Goal: Task Accomplishment & Management: Manage account settings

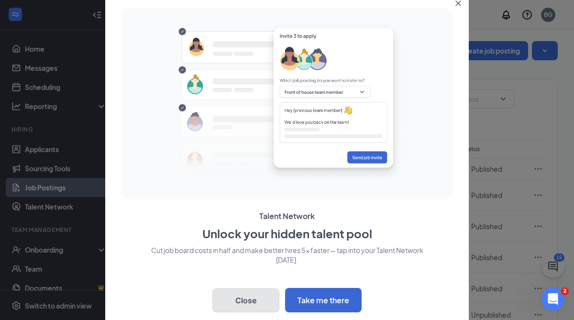
click at [254, 305] on button "Close" at bounding box center [246, 301] width 67 height 24
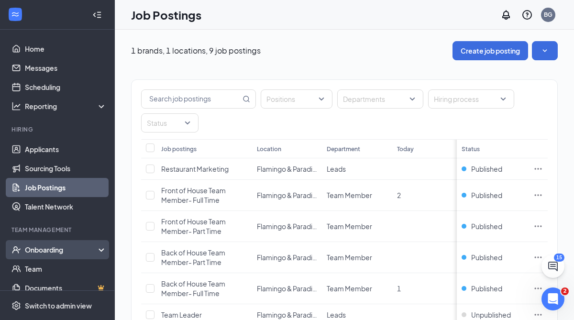
scroll to position [30, 0]
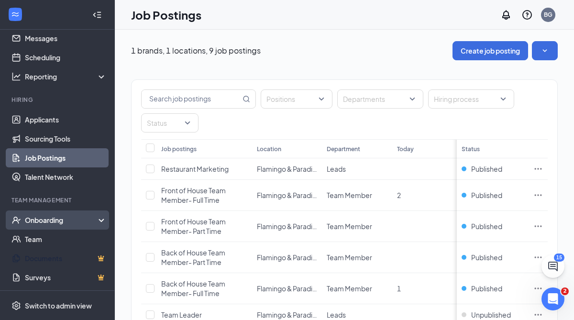
click at [45, 254] on link "Documents" at bounding box center [66, 258] width 82 height 19
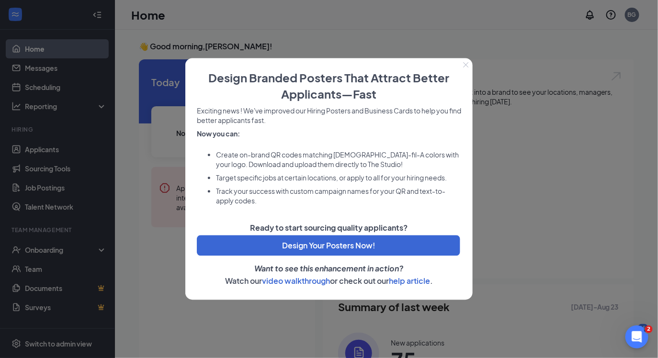
click at [54, 105] on div at bounding box center [329, 179] width 658 height 358
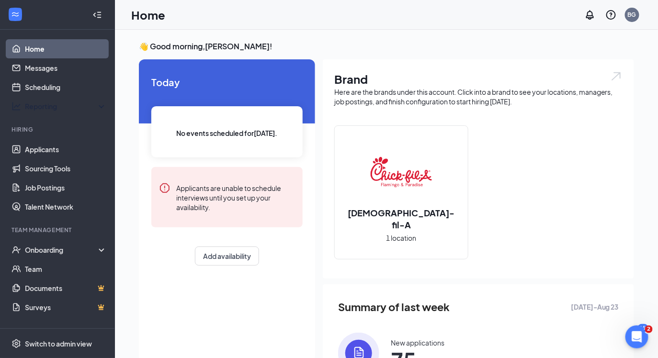
click at [54, 105] on div "Reporting" at bounding box center [66, 106] width 82 height 10
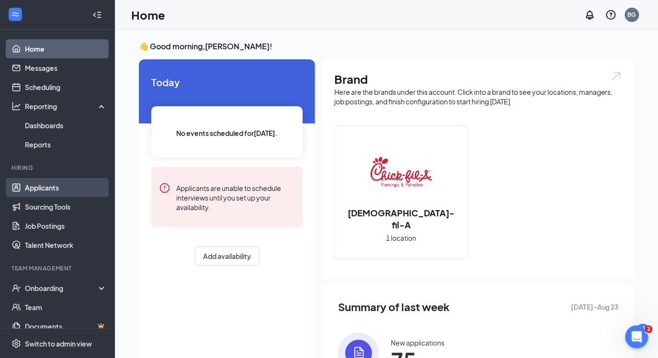
click at [48, 182] on link "Applicants" at bounding box center [66, 187] width 82 height 19
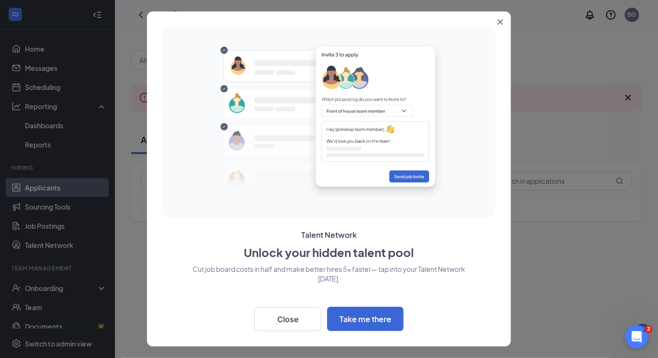
click at [57, 209] on div at bounding box center [329, 179] width 658 height 358
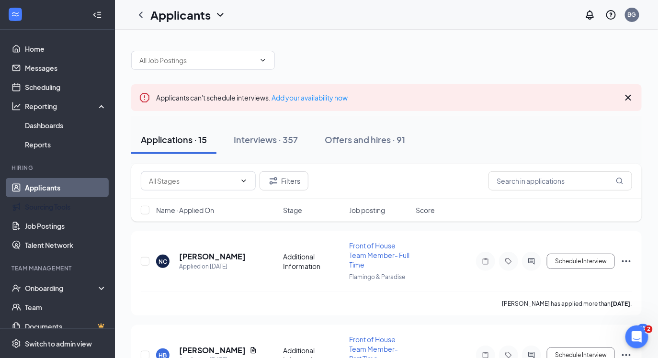
click at [57, 209] on link "Sourcing Tools" at bounding box center [66, 206] width 82 height 19
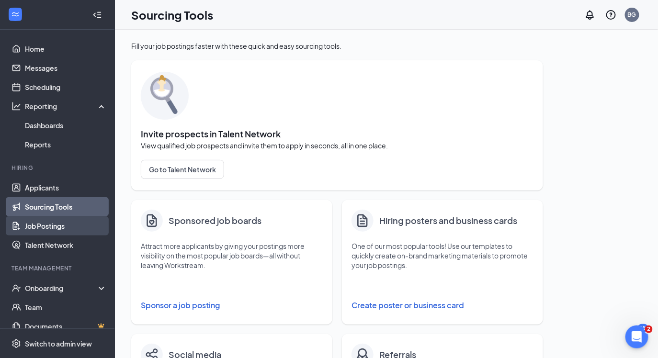
click at [56, 224] on link "Job Postings" at bounding box center [66, 225] width 82 height 19
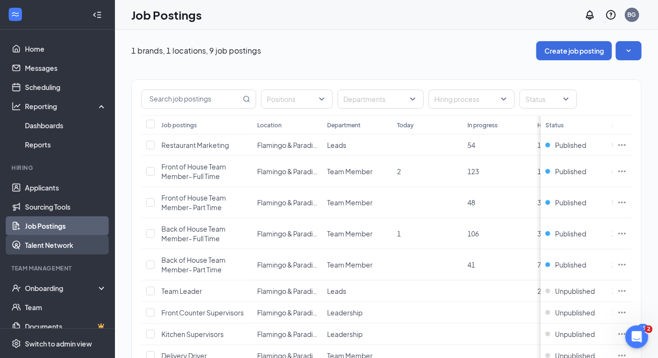
click at [57, 238] on link "Talent Network" at bounding box center [66, 244] width 82 height 19
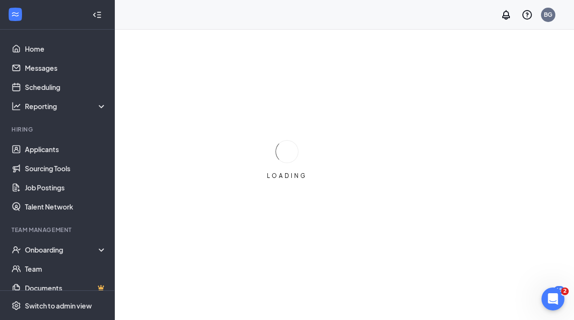
scroll to position [29, 0]
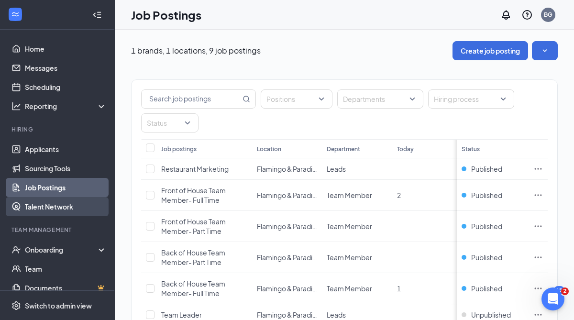
scroll to position [30, 0]
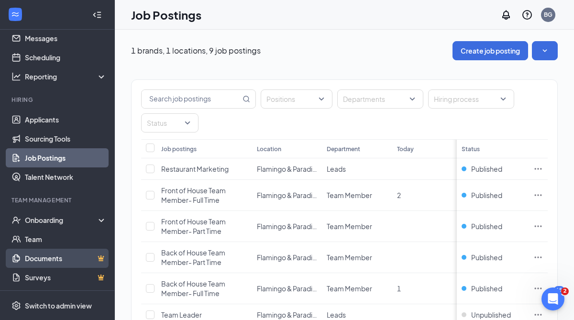
click at [102, 259] on link "Documents" at bounding box center [66, 258] width 82 height 19
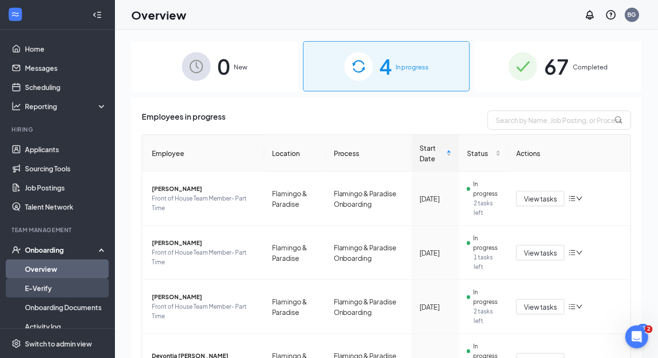
click at [48, 291] on link "E-Verify" at bounding box center [66, 288] width 82 height 19
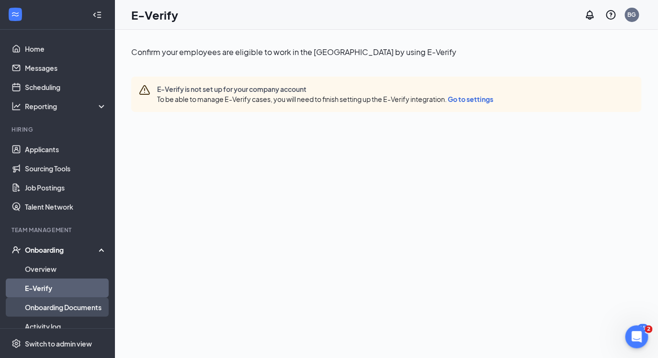
click at [50, 304] on link "Onboarding Documents" at bounding box center [66, 307] width 82 height 19
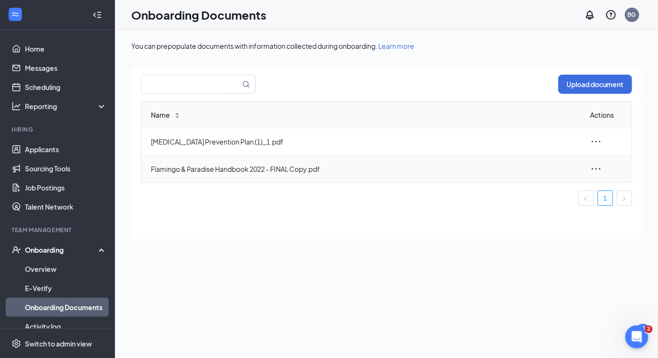
click at [597, 170] on icon "ellipsis" at bounding box center [595, 168] width 11 height 11
click at [429, 187] on div "Name Actions [MEDICAL_DATA] Prevention Plan (1)_1.pdf Flamingo & Paradise Handb…" at bounding box center [386, 153] width 491 height 104
click at [596, 165] on icon "ellipsis" at bounding box center [595, 168] width 11 height 11
click at [536, 209] on div "Edit" at bounding box center [544, 210] width 103 height 11
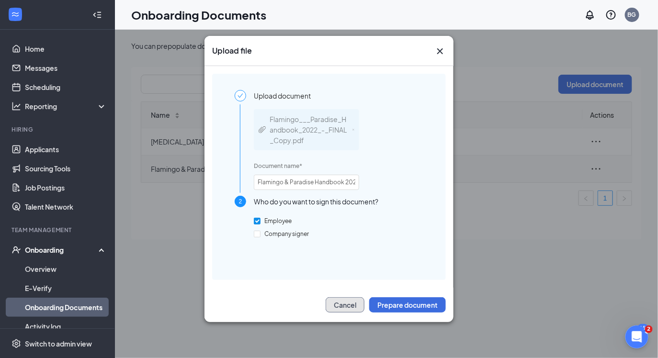
click at [347, 307] on button "Cancel" at bounding box center [344, 304] width 39 height 15
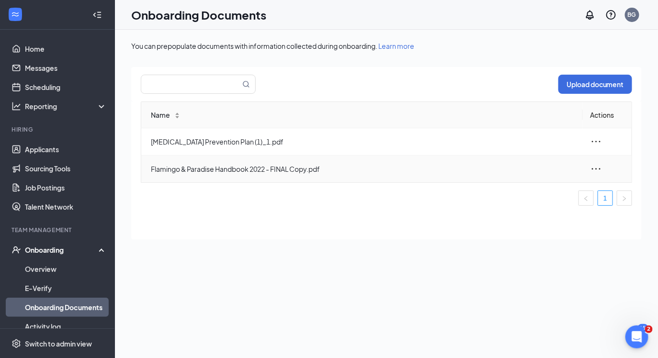
click at [596, 168] on icon "ellipsis" at bounding box center [596, 168] width 9 height 1
click at [525, 234] on span "Delete" at bounding box center [519, 232] width 22 height 10
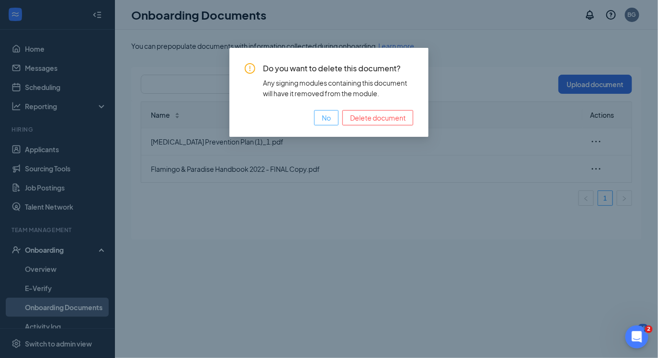
click at [333, 120] on button "No" at bounding box center [326, 117] width 24 height 15
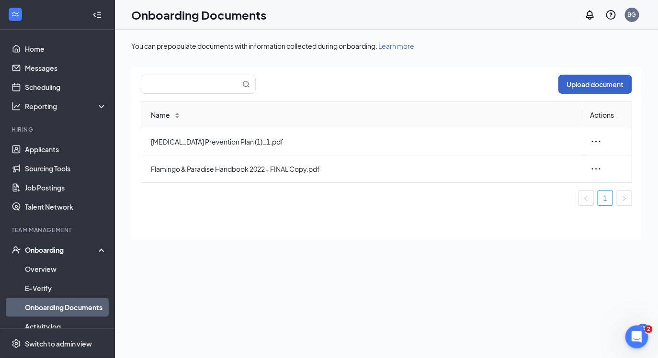
click at [572, 91] on button "Upload document" at bounding box center [595, 84] width 74 height 19
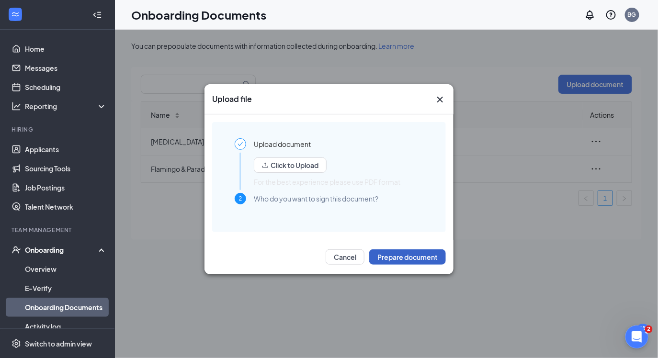
click at [378, 258] on button "Prepare document" at bounding box center [407, 256] width 77 height 15
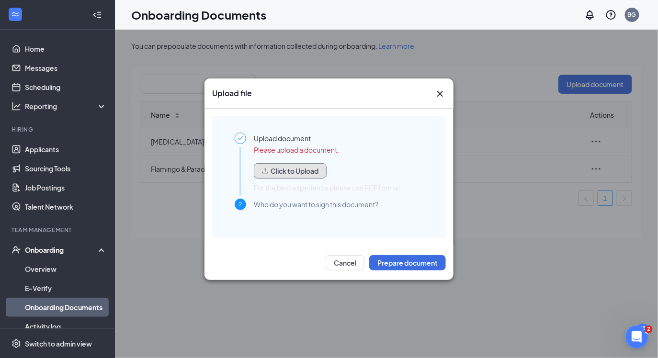
click at [288, 171] on button "Click to Upload" at bounding box center [290, 170] width 73 height 15
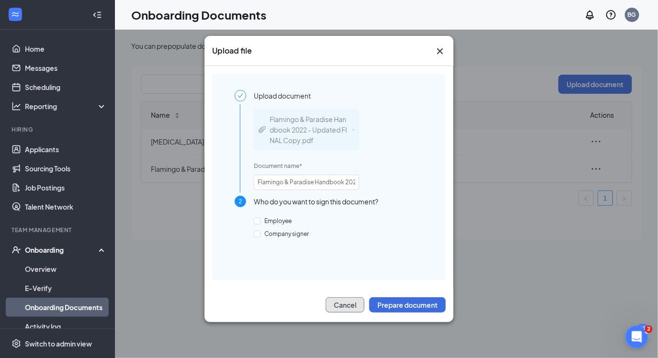
click at [331, 303] on button "Cancel" at bounding box center [344, 304] width 39 height 15
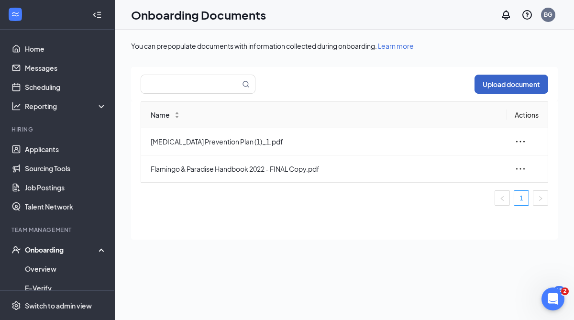
click at [522, 77] on button "Upload document" at bounding box center [512, 84] width 74 height 19
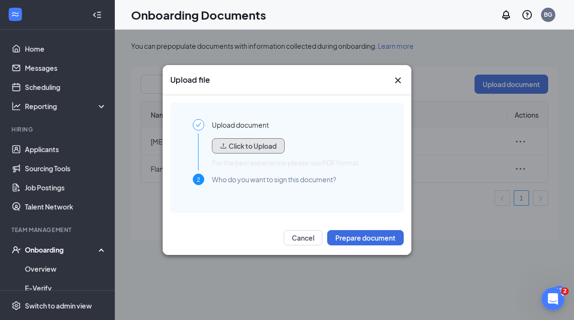
click at [258, 145] on button "Click to Upload" at bounding box center [248, 145] width 73 height 15
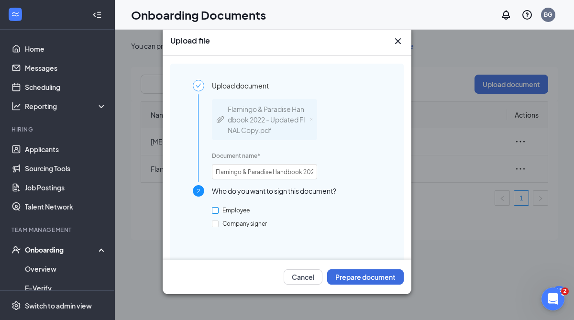
click at [217, 210] on input "Employee" at bounding box center [215, 210] width 7 height 7
click at [358, 273] on button "Prepare document" at bounding box center [365, 276] width 77 height 15
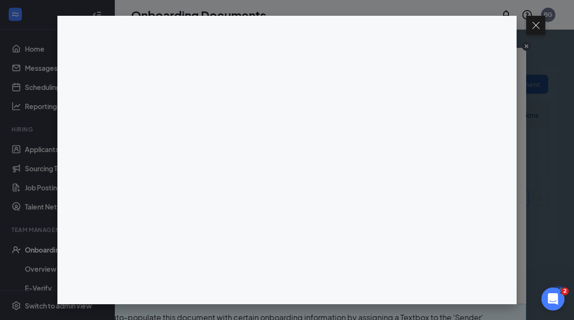
click at [157, 10] on div at bounding box center [287, 160] width 574 height 320
click at [533, 26] on button at bounding box center [536, 25] width 19 height 19
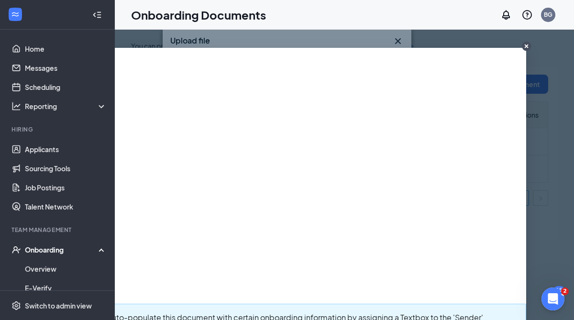
click at [524, 47] on circle "CloseIconInverted" at bounding box center [526, 46] width 9 height 9
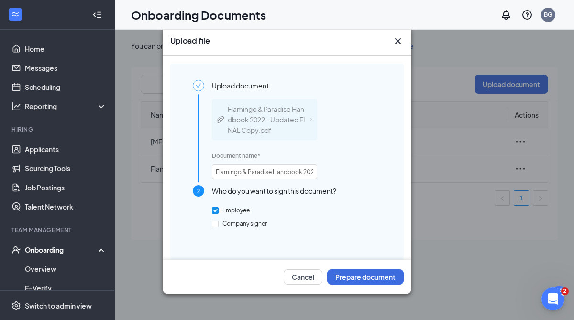
click at [215, 210] on input "Employee" at bounding box center [215, 210] width 7 height 7
checkbox input "false"
click at [399, 39] on icon "Cross" at bounding box center [398, 41] width 6 height 6
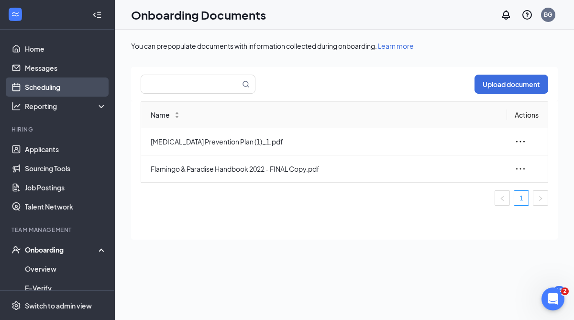
click at [59, 86] on link "Scheduling" at bounding box center [66, 87] width 82 height 19
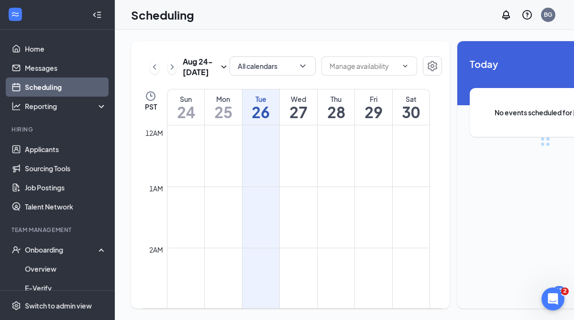
scroll to position [471, 0]
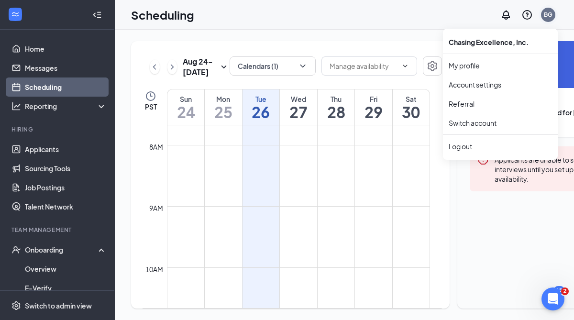
click at [549, 15] on div "BG" at bounding box center [548, 15] width 9 height 8
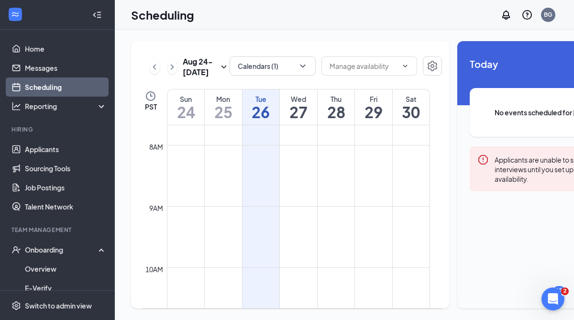
click at [493, 241] on div "Unavailable in basic plan Today No events scheduled for today. Applicants are u…" at bounding box center [546, 175] width 176 height 268
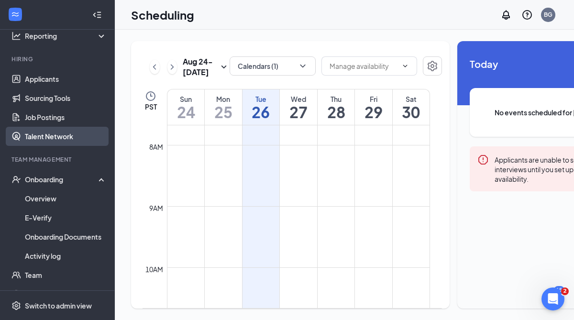
scroll to position [78, 0]
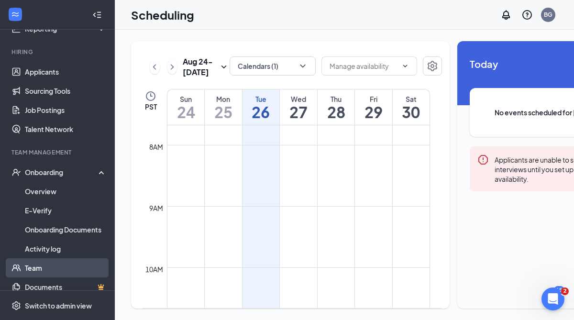
click at [37, 266] on link "Team" at bounding box center [66, 267] width 82 height 19
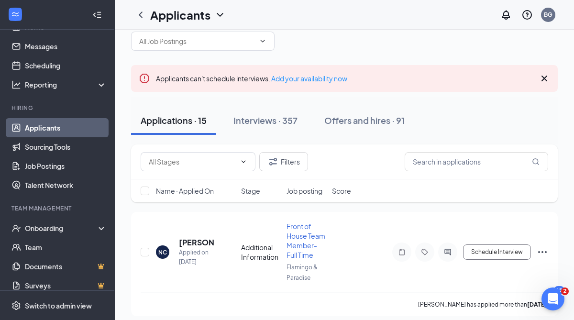
scroll to position [30, 0]
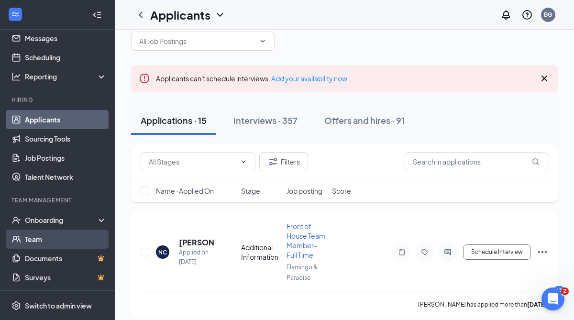
click at [38, 238] on link "Team" at bounding box center [66, 239] width 82 height 19
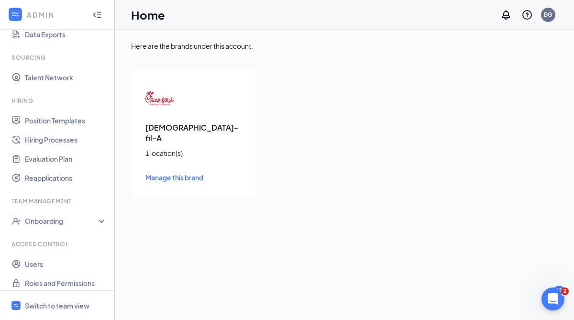
scroll to position [159, 0]
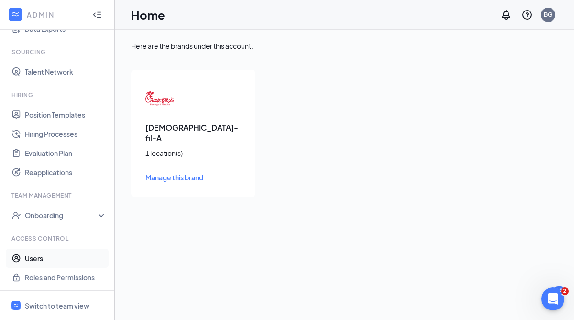
click at [39, 259] on link "Users" at bounding box center [66, 258] width 82 height 19
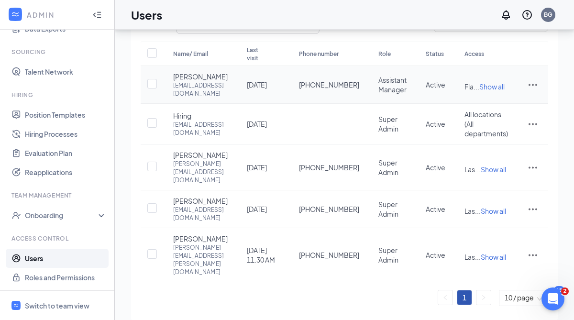
scroll to position [68, 0]
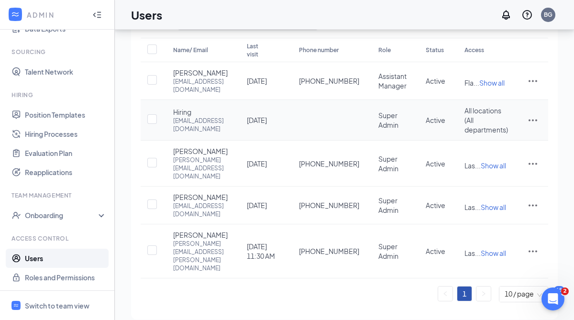
click at [538, 126] on icon "ActionsIcon" at bounding box center [532, 119] width 11 height 11
click at [495, 196] on span "Disable" at bounding box center [488, 196] width 23 height 9
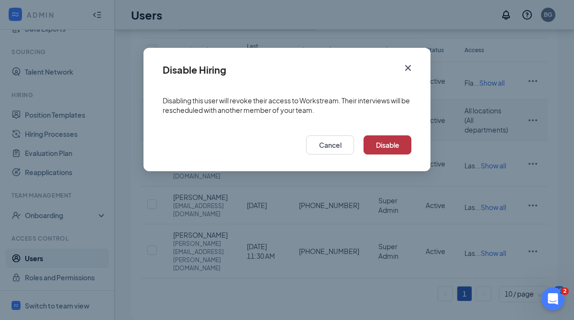
click at [394, 141] on button "Disable" at bounding box center [388, 144] width 48 height 19
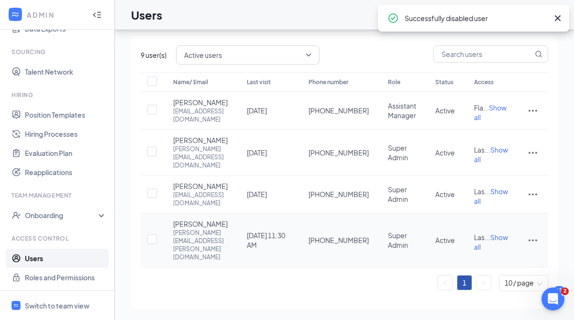
scroll to position [28, 0]
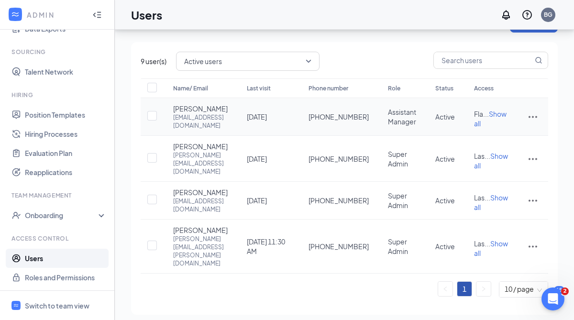
click at [535, 123] on icon "ActionsIcon" at bounding box center [532, 116] width 11 height 11
click at [465, 118] on td "Active" at bounding box center [445, 117] width 39 height 38
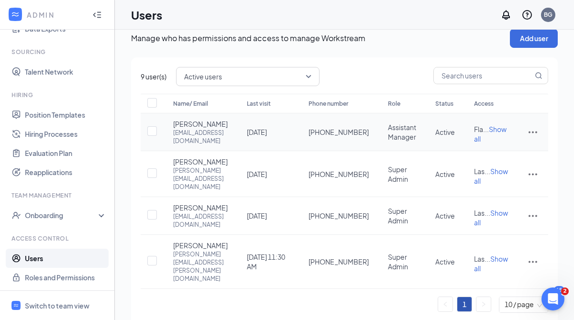
scroll to position [11, 0]
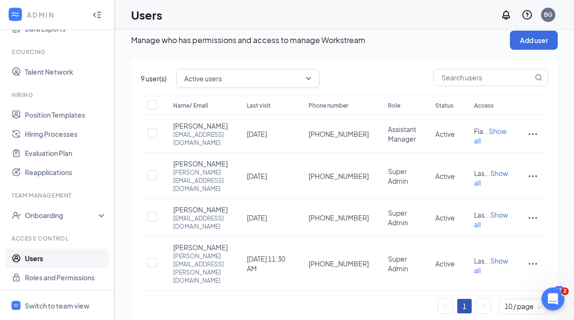
click at [248, 76] on span "Active users" at bounding box center [243, 78] width 119 height 14
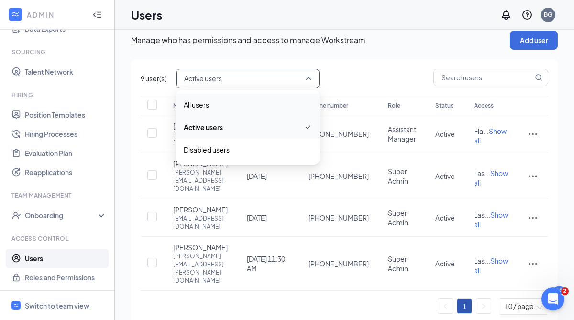
click at [223, 105] on span "All users" at bounding box center [248, 105] width 128 height 11
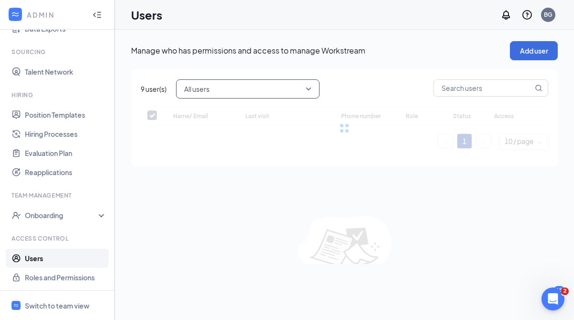
checkbox input "false"
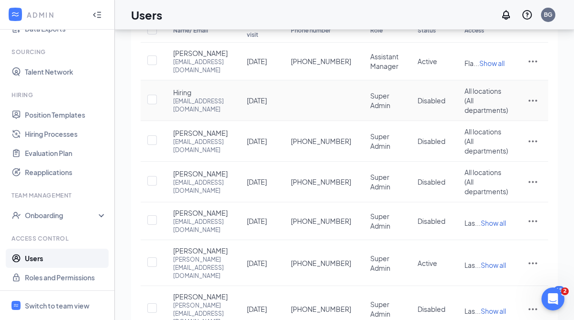
scroll to position [89, 0]
click at [539, 105] on icon "ActionsIcon" at bounding box center [532, 99] width 11 height 11
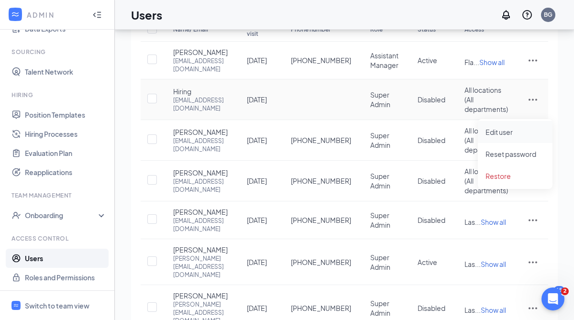
click at [511, 128] on span "Edit user" at bounding box center [499, 132] width 27 height 9
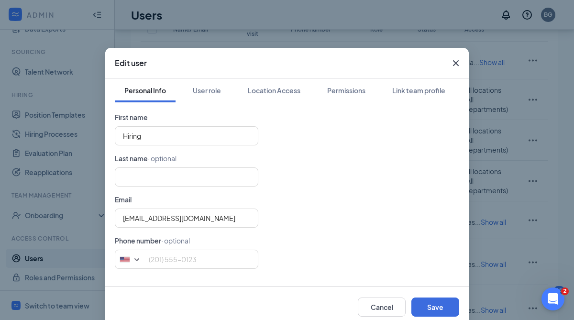
scroll to position [18, 0]
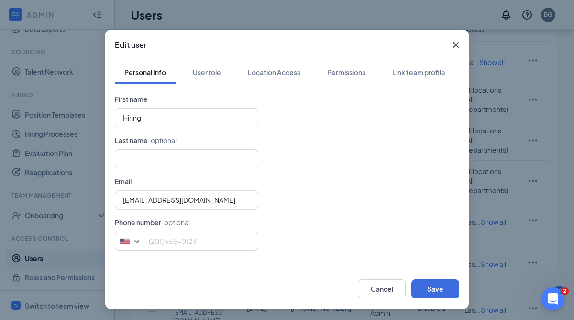
click at [452, 45] on icon "Cross" at bounding box center [455, 44] width 11 height 11
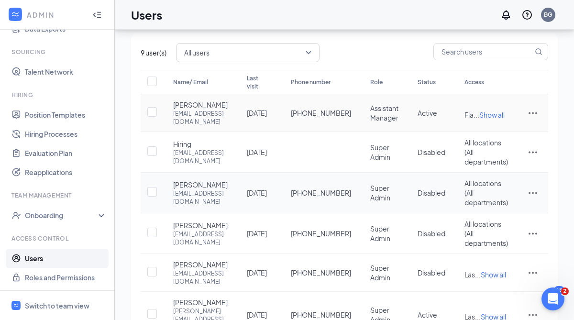
scroll to position [18, 0]
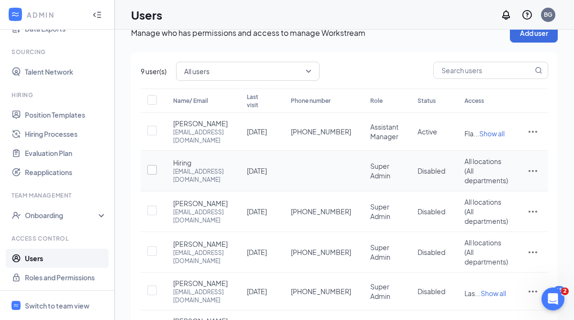
click at [153, 175] on input "checkbox" at bounding box center [152, 170] width 10 height 10
checkbox input "true"
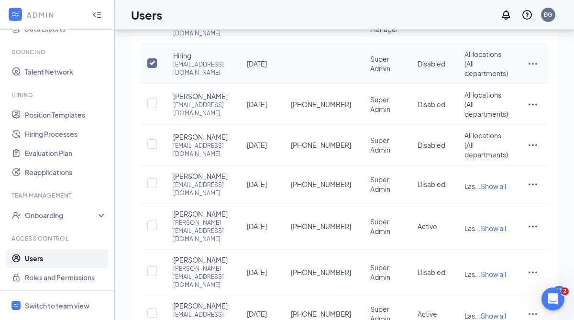
scroll to position [125, 0]
click at [153, 148] on input "checkbox" at bounding box center [152, 144] width 10 height 10
checkbox input "true"
click at [153, 203] on td at bounding box center [152, 184] width 23 height 38
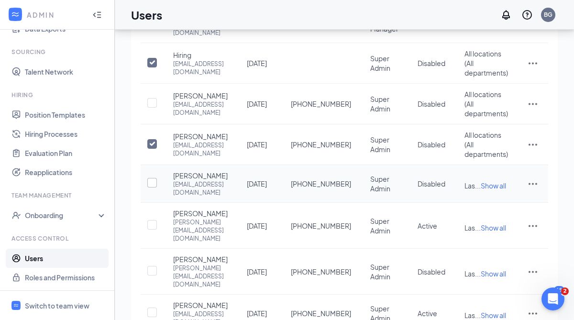
click at [152, 188] on input "checkbox" at bounding box center [152, 183] width 10 height 10
checkbox input "true"
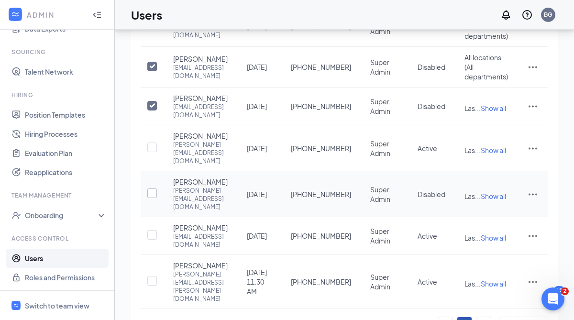
click at [155, 198] on input "checkbox" at bounding box center [152, 194] width 10 height 10
checkbox input "true"
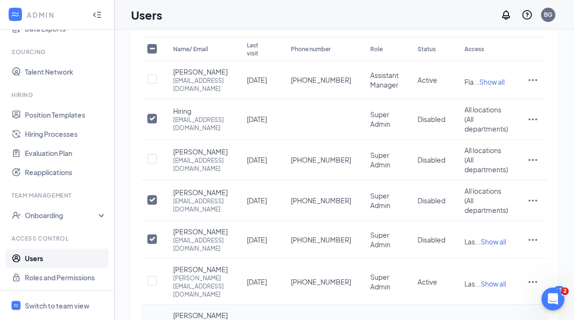
scroll to position [0, 0]
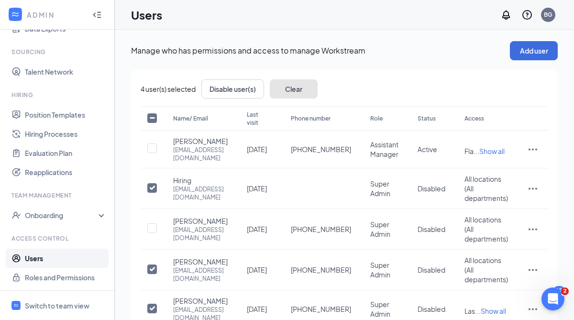
click at [295, 89] on button "Clear" at bounding box center [294, 88] width 48 height 19
checkbox input "false"
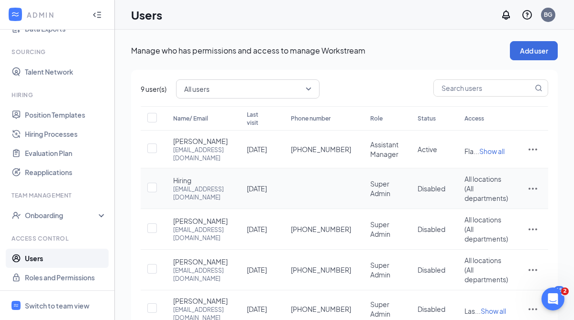
click at [146, 197] on td at bounding box center [152, 188] width 23 height 41
click at [154, 192] on input "checkbox" at bounding box center [152, 188] width 10 height 10
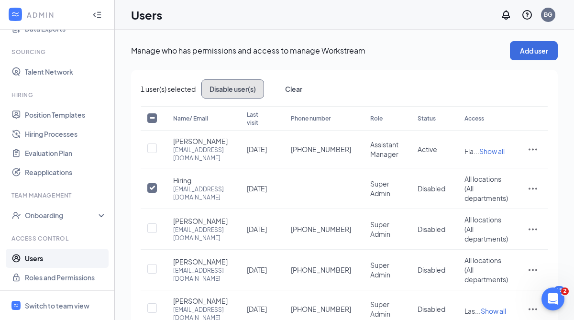
click at [247, 90] on button "Disable user(s)" at bounding box center [233, 88] width 63 height 19
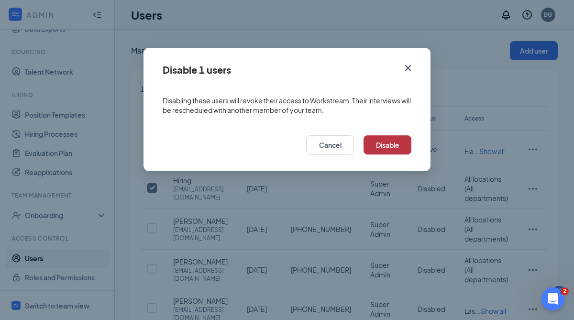
click at [380, 143] on button "Disable" at bounding box center [388, 144] width 48 height 19
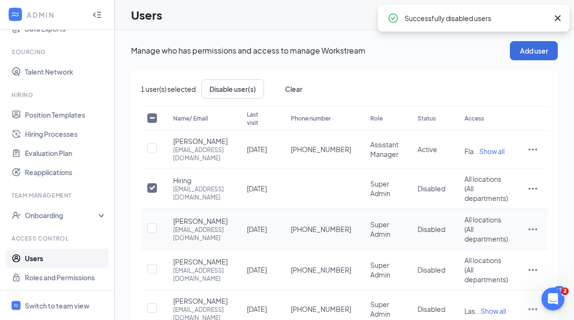
checkbox input "false"
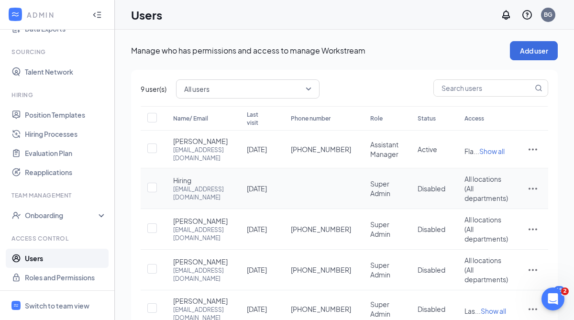
click at [538, 190] on icon "ActionsIcon" at bounding box center [533, 189] width 9 height 2
click at [406, 191] on td "Super Admin" at bounding box center [384, 188] width 47 height 41
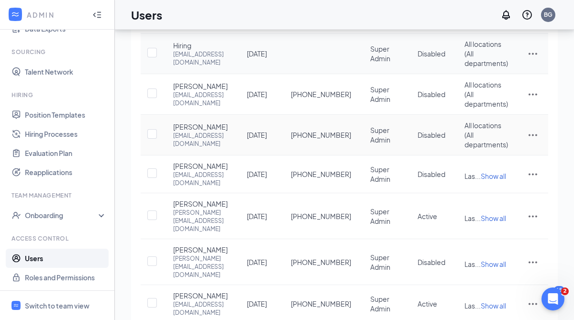
scroll to position [139, 0]
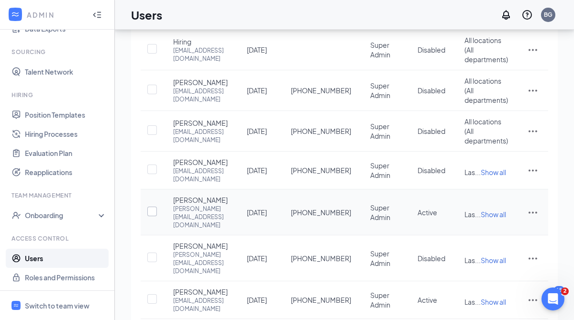
click at [154, 216] on input "checkbox" at bounding box center [152, 212] width 10 height 10
checkbox input "true"
click at [539, 218] on icon "ActionsIcon" at bounding box center [532, 212] width 11 height 11
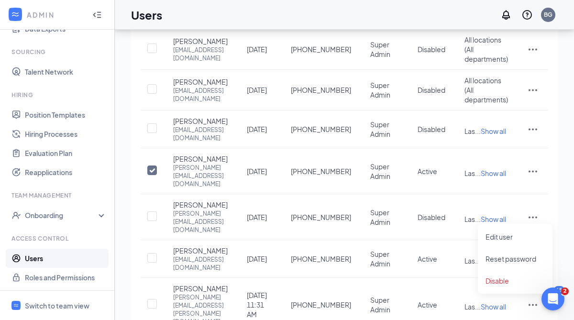
scroll to position [179, 0]
click at [504, 264] on li "Reset password" at bounding box center [515, 259] width 75 height 22
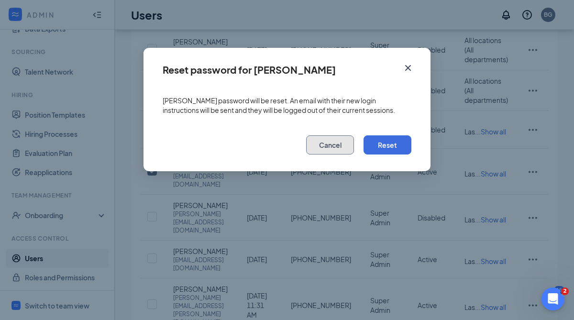
click at [350, 149] on button "Cancel" at bounding box center [330, 144] width 48 height 19
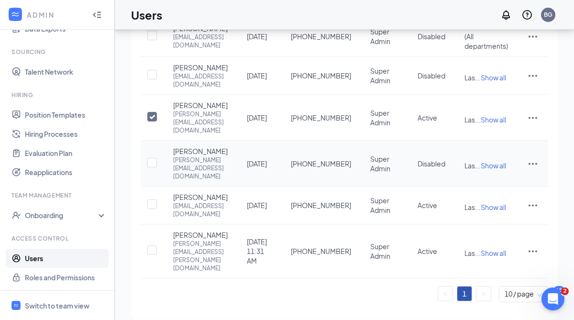
scroll to position [234, 0]
click at [152, 209] on input "checkbox" at bounding box center [152, 205] width 10 height 10
checkbox input "true"
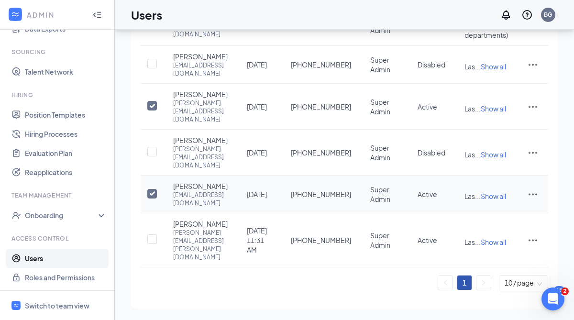
scroll to position [255, 0]
click at [539, 200] on icon "ActionsIcon" at bounding box center [532, 194] width 11 height 11
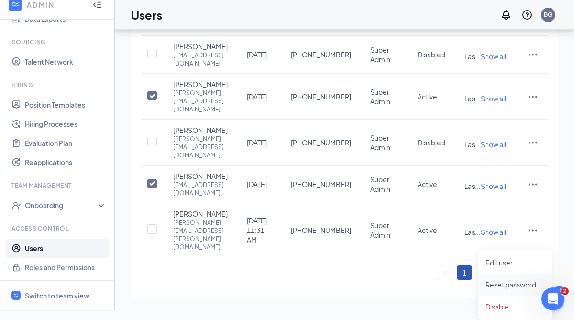
click at [509, 284] on span "Reset password" at bounding box center [511, 284] width 51 height 9
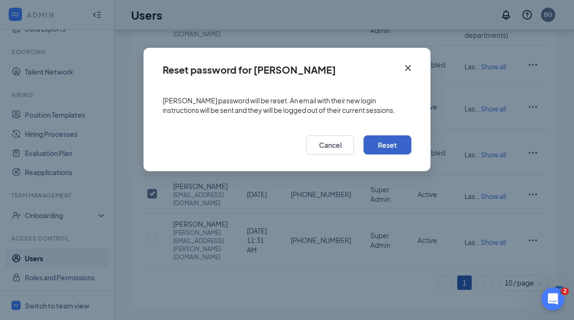
click at [374, 144] on button "Reset" at bounding box center [388, 144] width 48 height 19
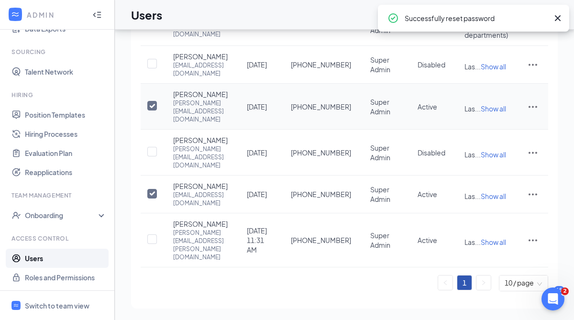
click at [539, 112] on icon "ActionsIcon" at bounding box center [532, 106] width 11 height 11
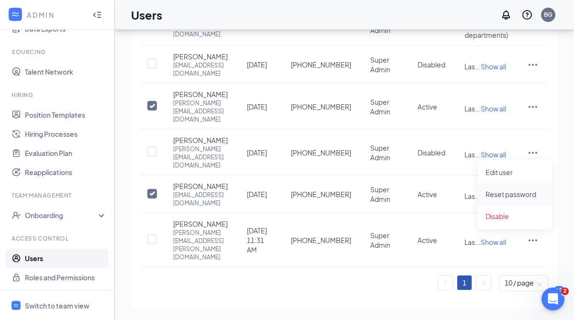
click at [516, 190] on span "Reset password" at bounding box center [511, 194] width 51 height 9
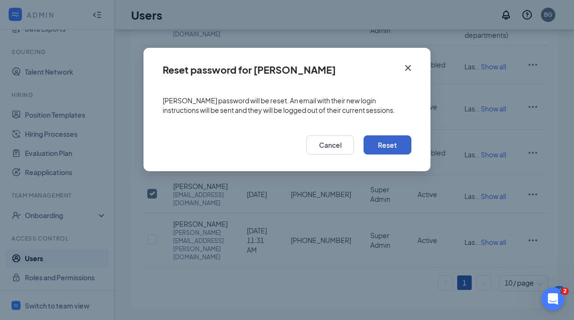
click at [388, 139] on button "Reset" at bounding box center [388, 144] width 48 height 19
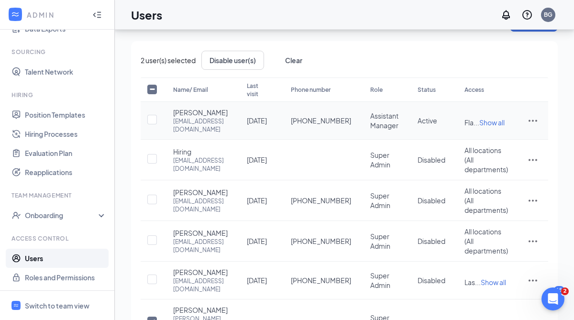
scroll to position [27, 0]
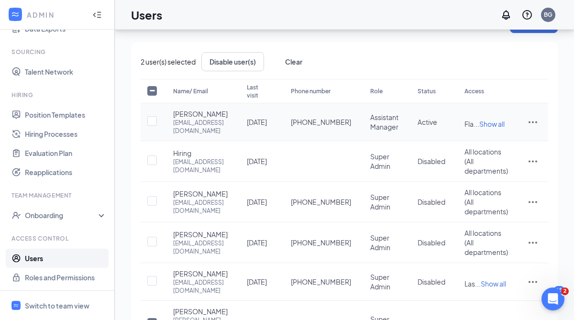
click at [505, 128] on span "Show all" at bounding box center [492, 124] width 25 height 9
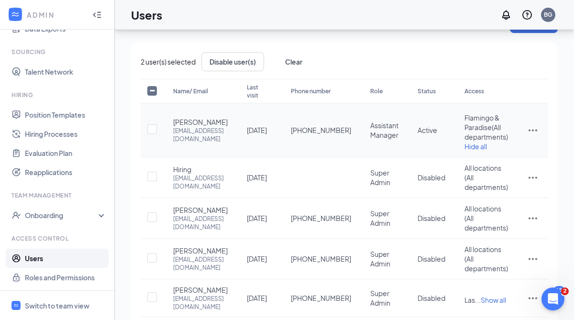
click at [539, 129] on icon "ActionsIcon" at bounding box center [532, 129] width 11 height 11
click at [509, 169] on span "Reset password" at bounding box center [511, 172] width 51 height 9
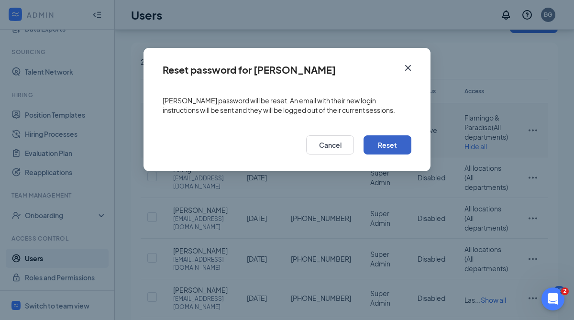
click at [394, 144] on button "Reset" at bounding box center [388, 144] width 48 height 19
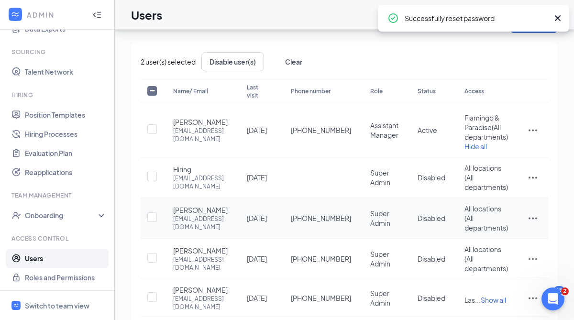
click at [539, 224] on icon "ActionsIcon" at bounding box center [532, 218] width 11 height 11
click at [524, 261] on span "Reset password" at bounding box center [511, 265] width 51 height 9
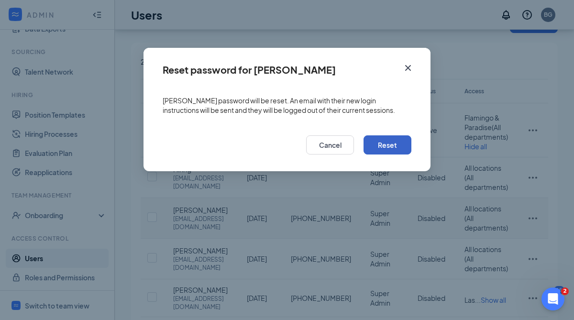
click at [387, 150] on button "Reset" at bounding box center [388, 144] width 48 height 19
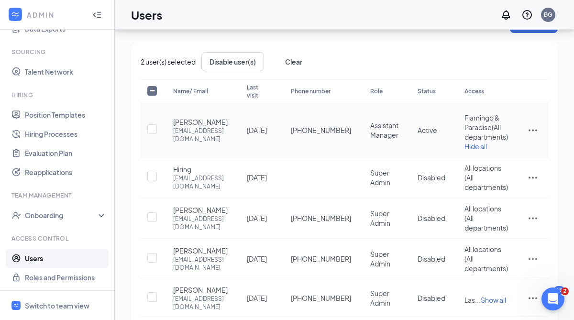
click at [539, 127] on icon "ActionsIcon" at bounding box center [532, 129] width 11 height 11
click at [510, 149] on span "Edit user" at bounding box center [499, 150] width 27 height 9
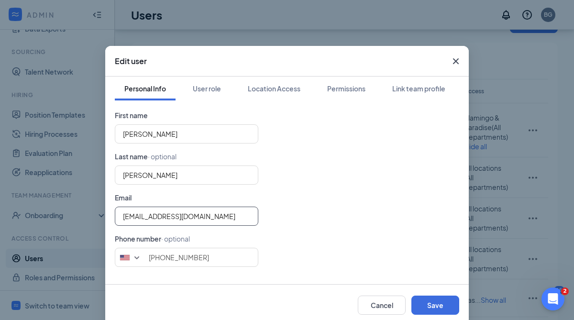
scroll to position [0, 0]
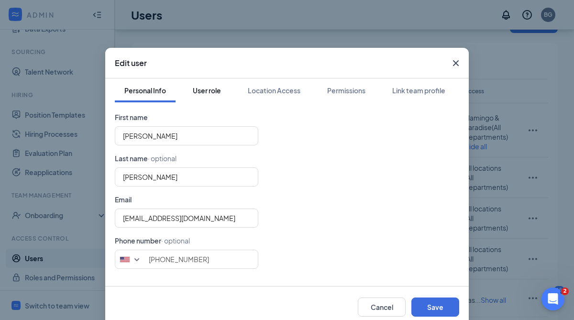
click at [212, 93] on div "User role" at bounding box center [207, 91] width 28 height 10
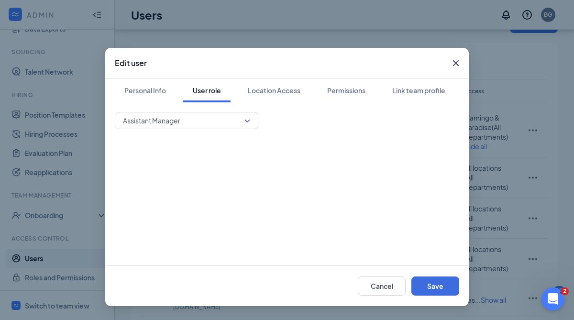
click at [230, 118] on span "Assistant Manager" at bounding box center [182, 120] width 119 height 14
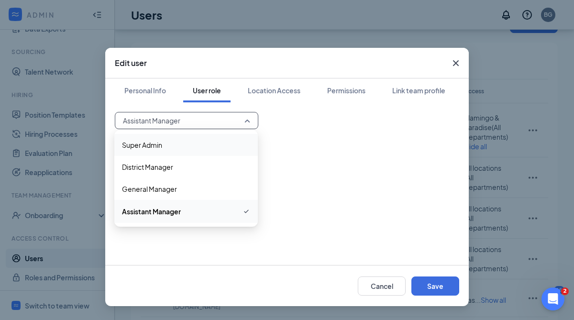
click at [159, 142] on span "Super Admin" at bounding box center [142, 145] width 40 height 11
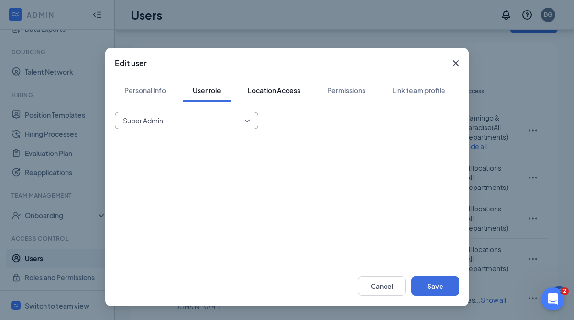
click at [266, 87] on div "Location Access" at bounding box center [274, 91] width 53 height 10
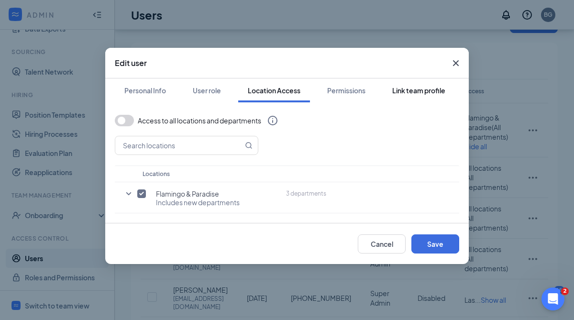
click at [404, 93] on div "Link team profile" at bounding box center [418, 91] width 53 height 10
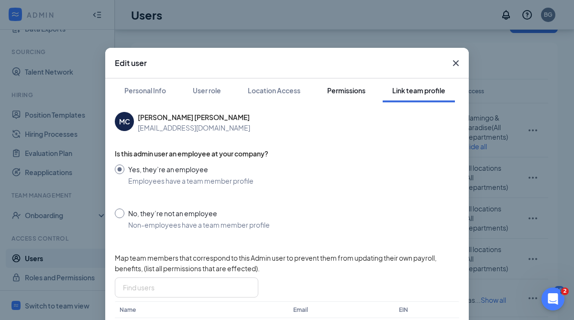
click at [344, 88] on div "Permissions" at bounding box center [346, 91] width 38 height 10
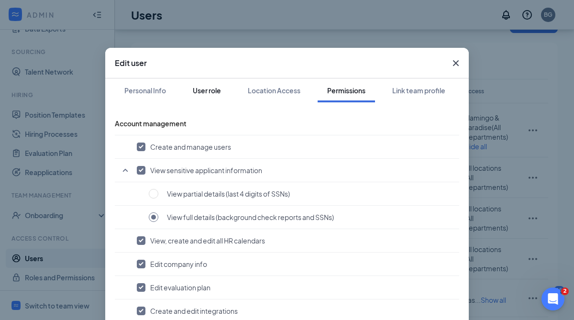
click at [202, 86] on div "User role" at bounding box center [207, 91] width 28 height 10
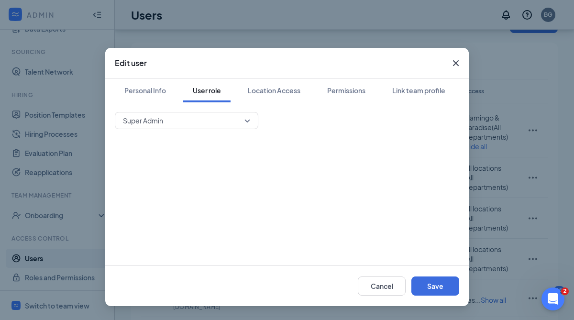
click at [213, 124] on span "Super Admin" at bounding box center [182, 120] width 119 height 14
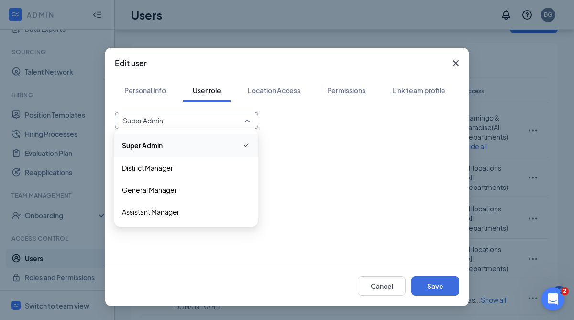
click at [455, 65] on icon "Cross" at bounding box center [455, 62] width 11 height 11
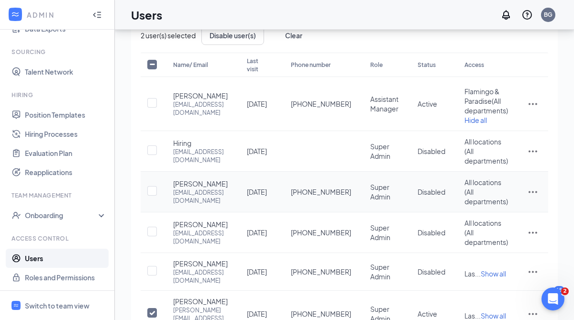
scroll to position [59, 0]
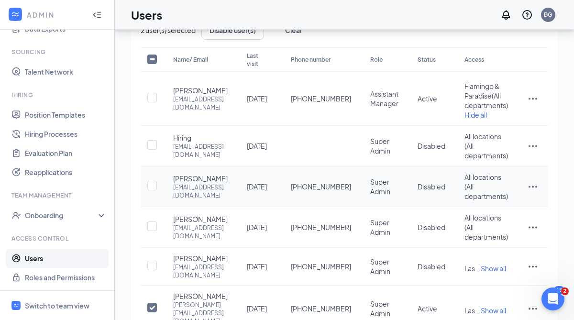
click at [539, 189] on icon "ActionsIcon" at bounding box center [532, 186] width 11 height 11
click at [505, 213] on span "Edit user" at bounding box center [499, 211] width 27 height 9
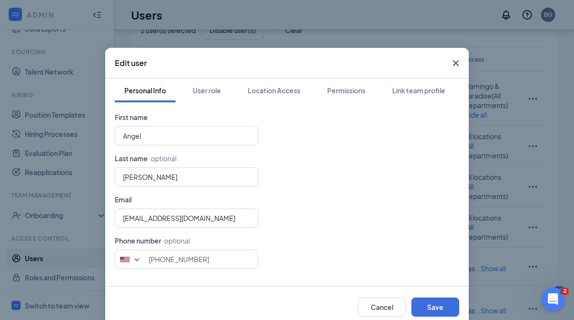
click at [275, 77] on div "Edit user" at bounding box center [287, 63] width 364 height 31
click at [192, 83] on button "User role" at bounding box center [206, 90] width 47 height 24
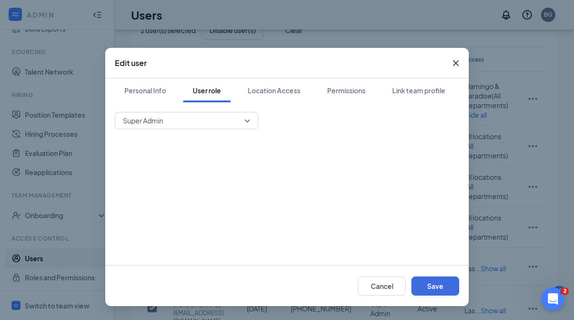
click at [222, 115] on span "Super Admin" at bounding box center [182, 120] width 119 height 14
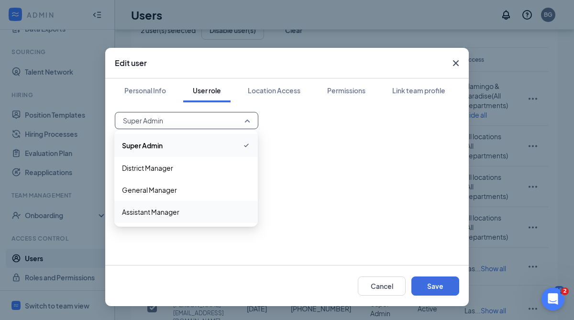
click at [156, 214] on span "Assistant Manager" at bounding box center [150, 212] width 57 height 11
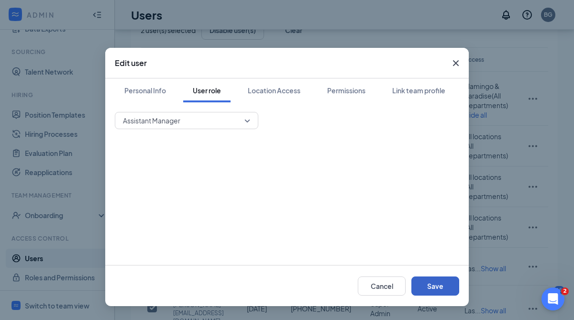
click at [428, 284] on button "Save" at bounding box center [436, 286] width 48 height 19
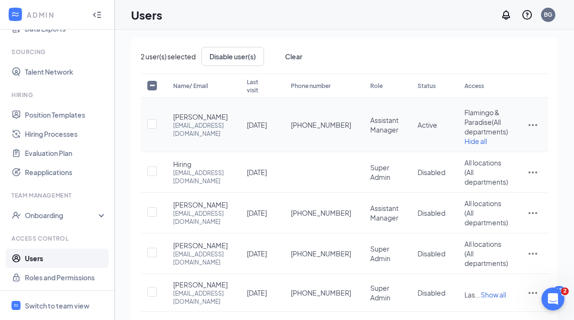
scroll to position [41, 0]
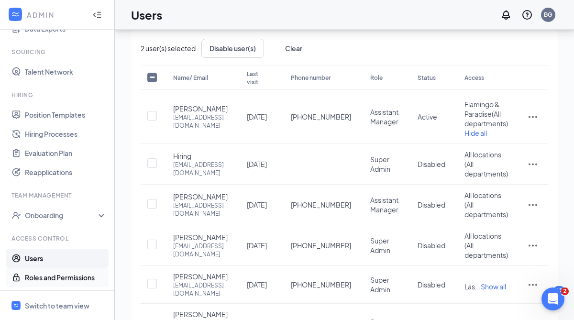
click at [67, 278] on link "Roles and Permissions" at bounding box center [66, 277] width 82 height 19
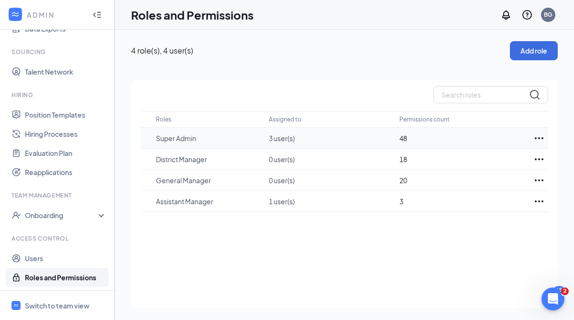
click at [542, 140] on icon "Ellipses" at bounding box center [539, 138] width 11 height 11
click at [462, 234] on div "Roles Assigned to Permissions count Super Admin 3 user(s) 48 District Manager 0…" at bounding box center [344, 193] width 427 height 229
click at [58, 261] on link "Users" at bounding box center [66, 258] width 82 height 19
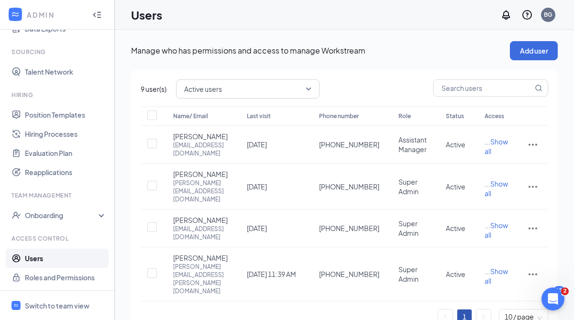
click at [255, 94] on span "Active users" at bounding box center [243, 89] width 119 height 14
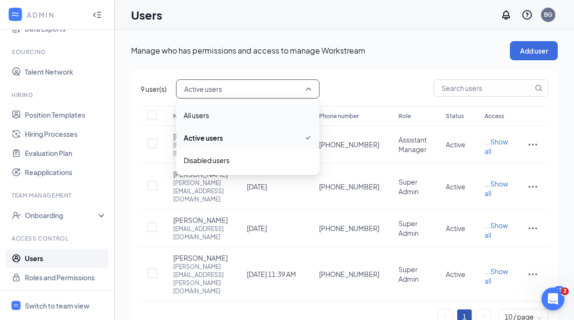
click at [223, 121] on div "All users" at bounding box center [248, 115] width 144 height 22
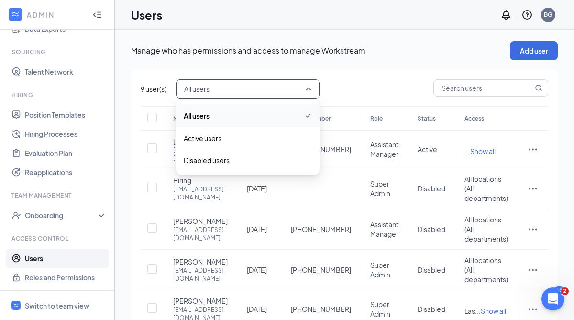
click at [228, 95] on span "All users" at bounding box center [243, 89] width 119 height 14
click at [213, 157] on span "Disabled users" at bounding box center [207, 160] width 46 height 11
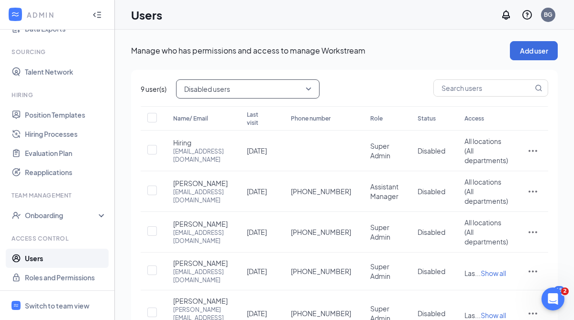
click at [143, 115] on th at bounding box center [152, 118] width 23 height 24
click at [147, 115] on th at bounding box center [152, 118] width 23 height 24
click at [154, 119] on input "checkbox" at bounding box center [152, 118] width 10 height 10
checkbox input "true"
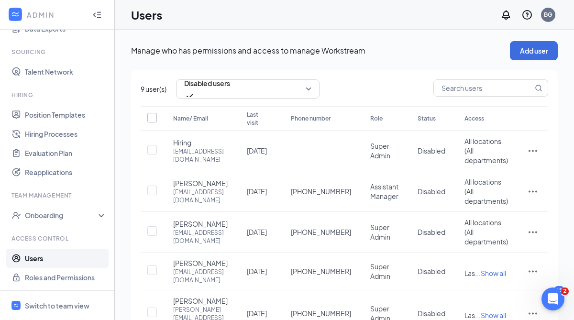
checkbox input "true"
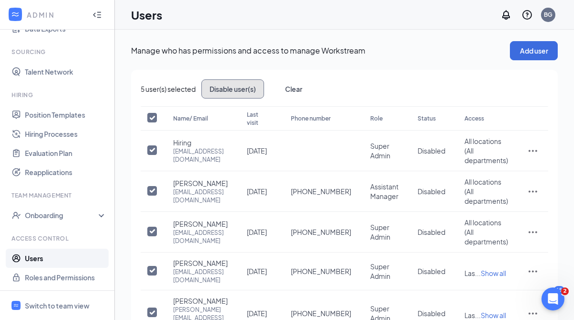
click at [216, 95] on button "Disable user(s)" at bounding box center [233, 88] width 63 height 19
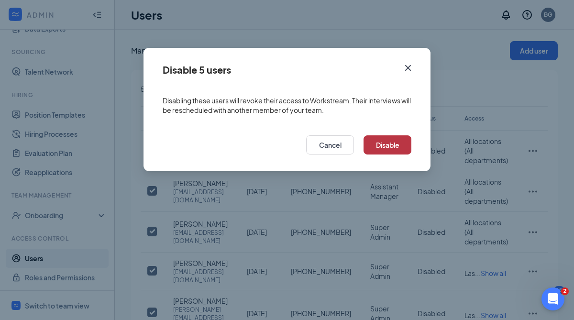
click at [381, 148] on button "Disable" at bounding box center [388, 144] width 48 height 19
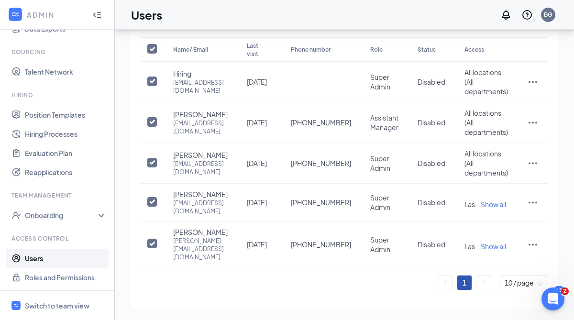
scroll to position [104, 0]
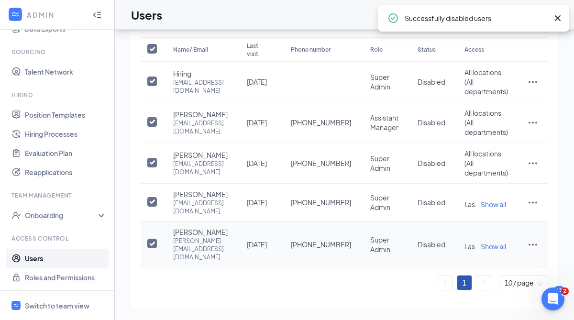
checkbox input "false"
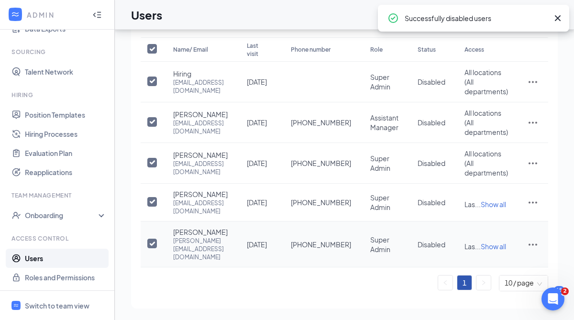
checkbox input "false"
click at [559, 304] on div "Open Intercom Messenger" at bounding box center [552, 298] width 32 height 32
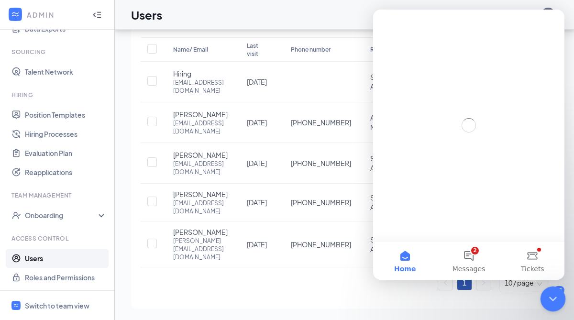
scroll to position [0, 0]
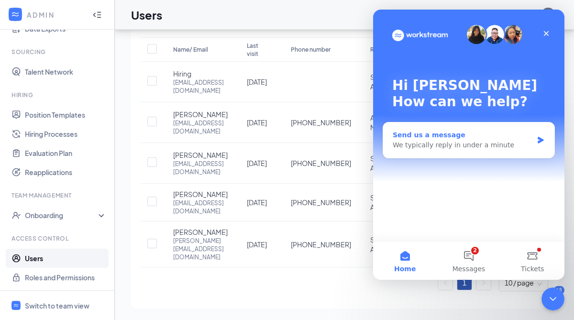
click at [450, 147] on div "We typically reply in under a minute" at bounding box center [463, 145] width 140 height 10
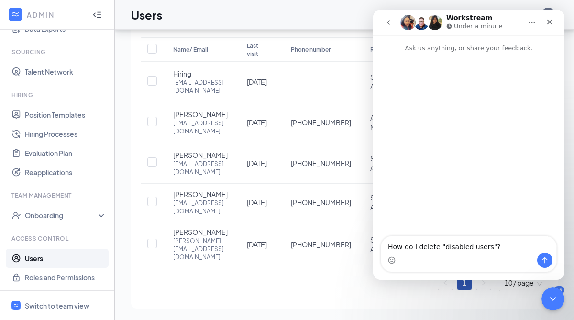
type textarea "How do I delete "disabled users"?"
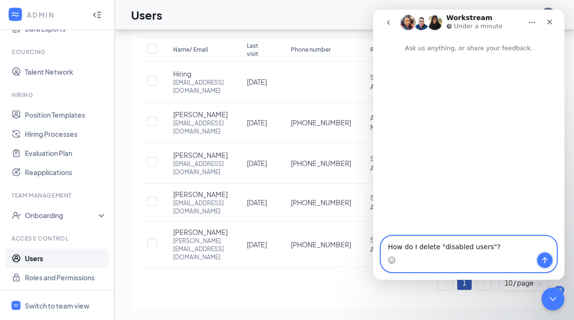
click at [548, 263] on icon "Send a message…" at bounding box center [545, 261] width 8 height 8
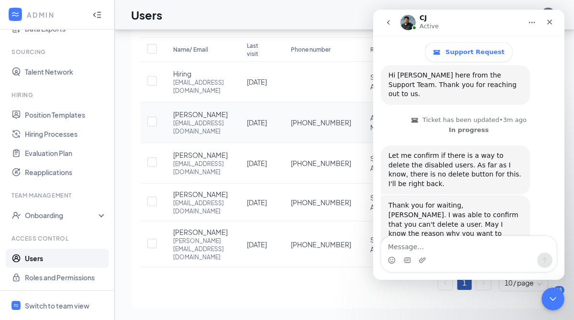
scroll to position [185, 0]
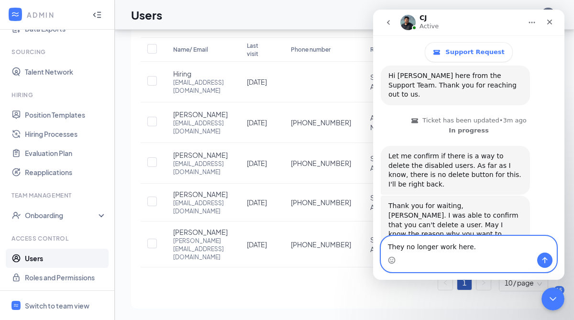
type textarea "They no longer work here."
click at [548, 261] on icon "Send a message…" at bounding box center [545, 261] width 8 height 8
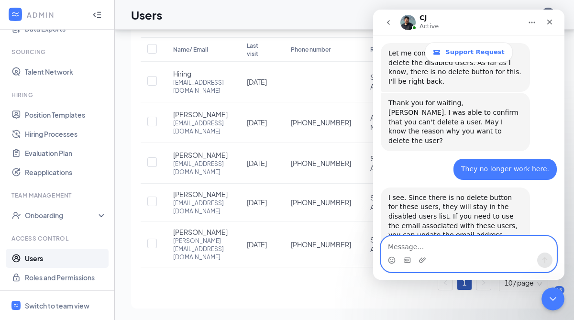
scroll to position [289, 0]
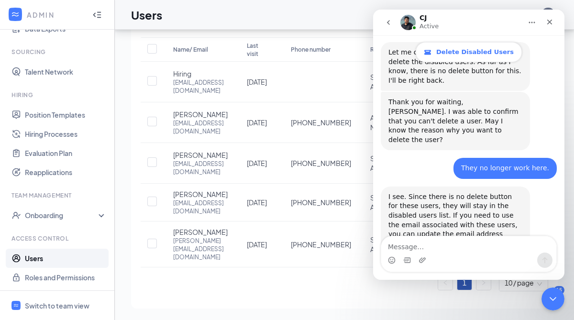
click at [459, 54] on span "Delete Disabled Users" at bounding box center [476, 52] width 78 height 8
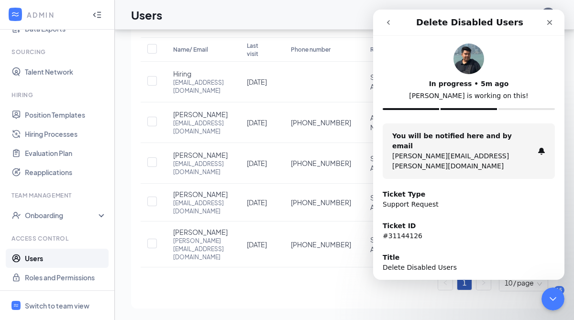
scroll to position [0, 0]
click at [554, 18] on div "Close" at bounding box center [549, 22] width 17 height 17
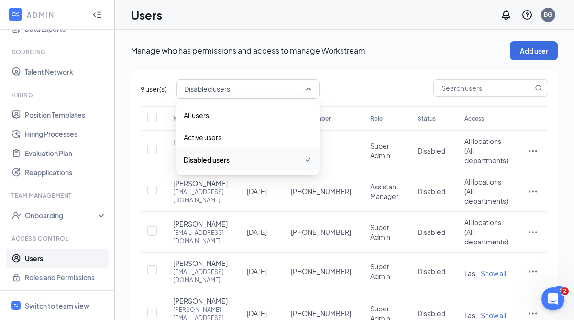
click at [280, 84] on span "Disabled users" at bounding box center [243, 89] width 119 height 14
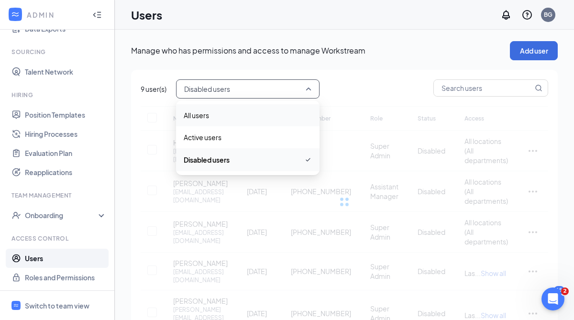
click at [212, 116] on span "All users" at bounding box center [248, 115] width 128 height 11
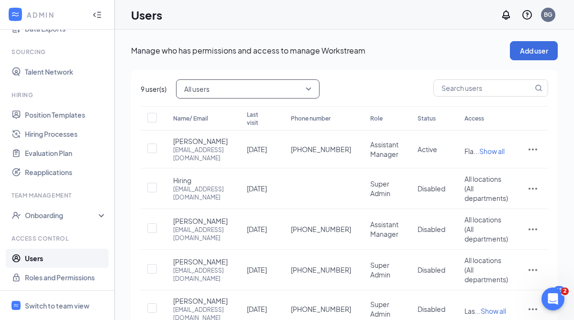
click at [223, 93] on span "All users" at bounding box center [243, 89] width 119 height 14
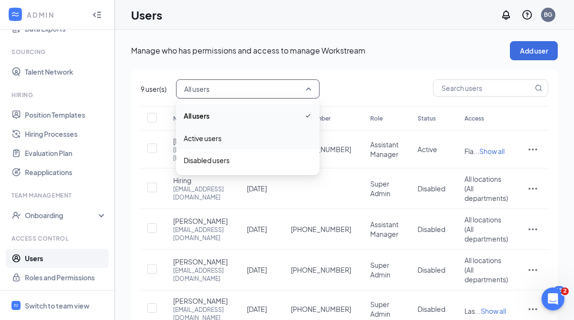
click at [209, 135] on span "Active users" at bounding box center [203, 138] width 38 height 11
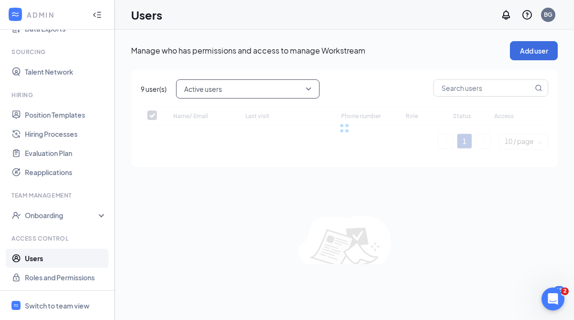
checkbox input "false"
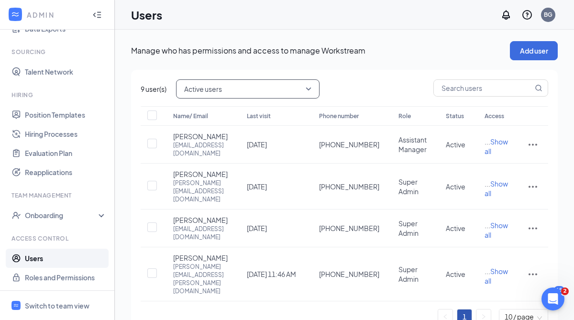
click at [248, 89] on span "Active users" at bounding box center [243, 89] width 119 height 14
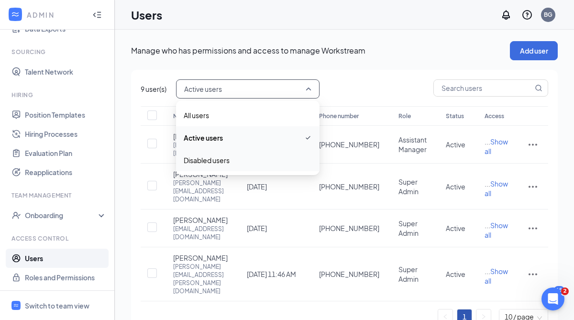
click at [215, 161] on span "Disabled users" at bounding box center [207, 160] width 46 height 11
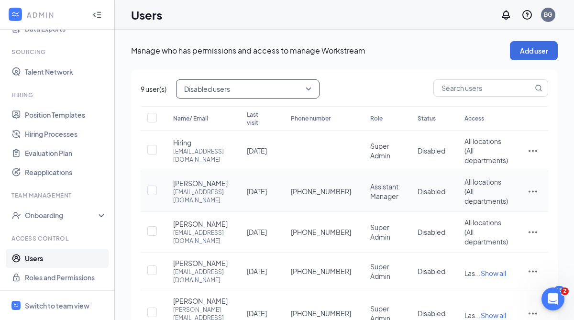
click at [532, 193] on icon "ActionsIcon" at bounding box center [532, 191] width 11 height 11
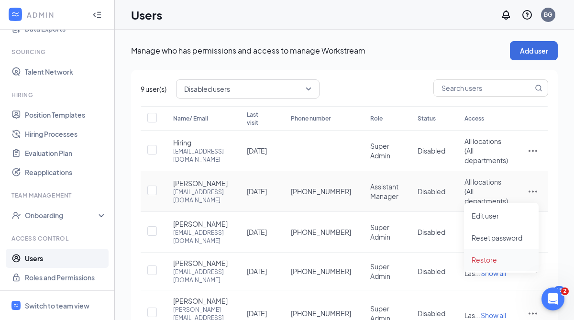
click at [492, 258] on span "Restore" at bounding box center [484, 260] width 25 height 9
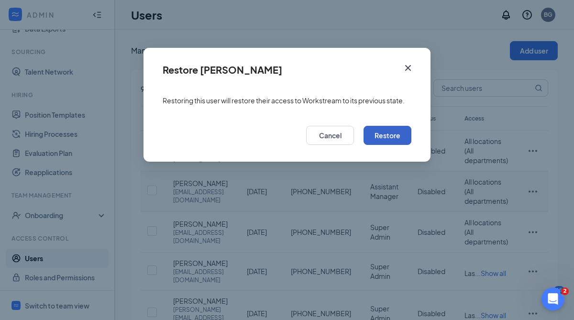
click at [395, 145] on button "Restore" at bounding box center [388, 135] width 48 height 19
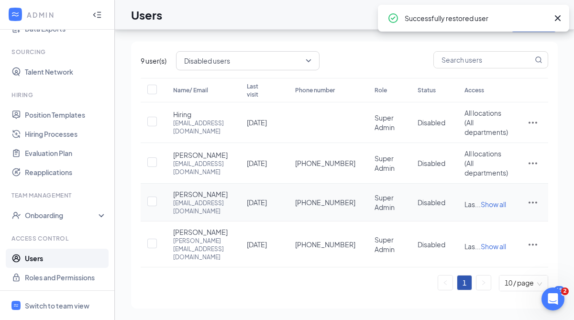
scroll to position [54, 0]
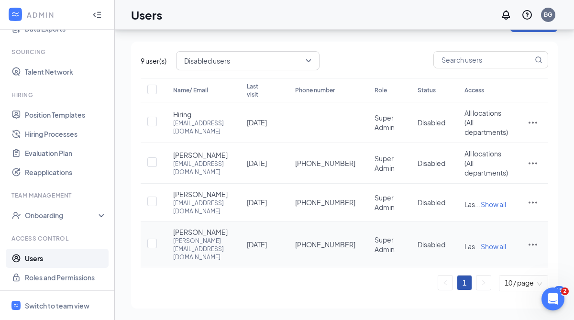
click at [223, 234] on div "Harrison harrison@cfaparadise.com" at bounding box center [200, 244] width 55 height 34
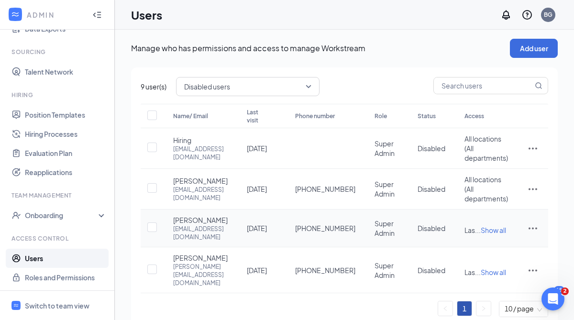
scroll to position [0, 0]
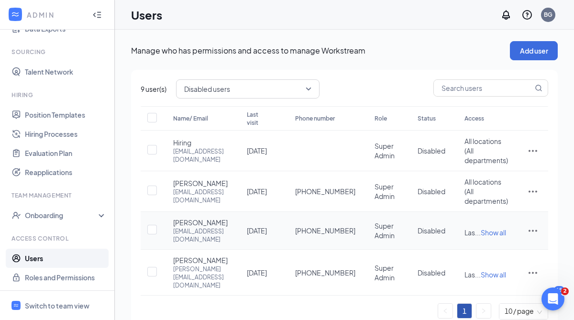
click at [531, 236] on icon "ActionsIcon" at bounding box center [532, 230] width 11 height 11
click at [504, 258] on li "Edit user" at bounding box center [501, 266] width 75 height 22
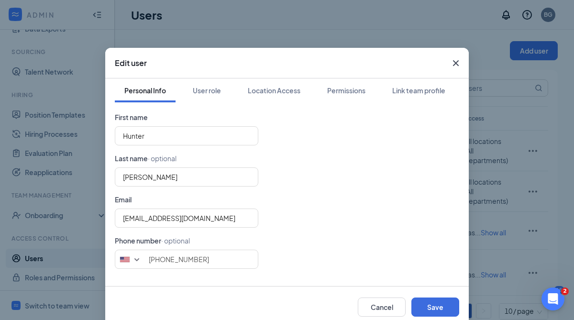
click at [233, 89] on div "Personal Info User role Location Access Permissions Link team profile" at bounding box center [287, 90] width 345 height 24
click at [354, 89] on div "Permissions" at bounding box center [346, 91] width 38 height 10
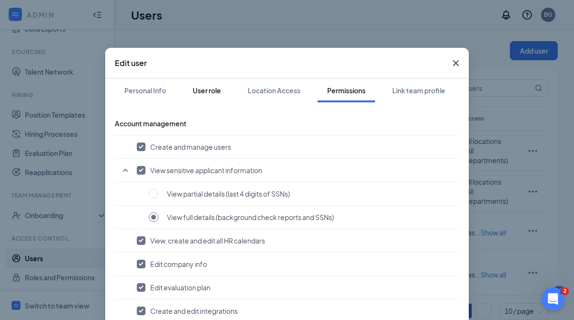
click at [211, 90] on div "User role" at bounding box center [207, 91] width 28 height 10
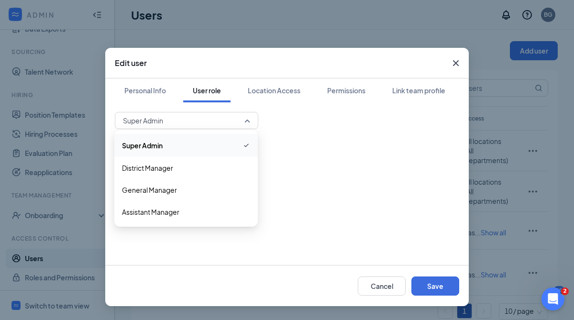
click at [214, 120] on span "Super Admin" at bounding box center [182, 120] width 119 height 14
click at [165, 209] on span "Assistant Manager" at bounding box center [150, 212] width 57 height 11
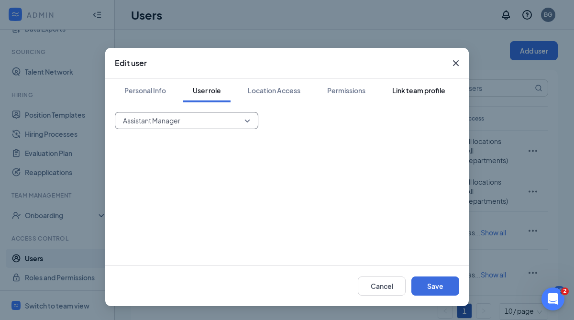
click at [432, 88] on div "Link team profile" at bounding box center [418, 91] width 53 height 10
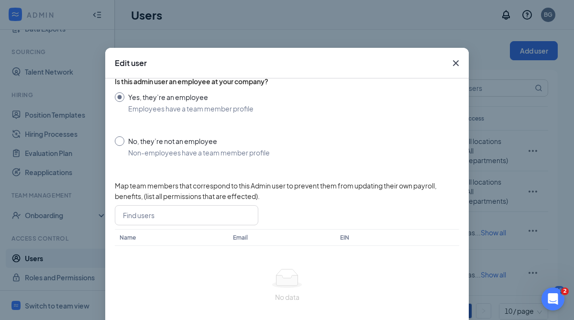
scroll to position [68, 0]
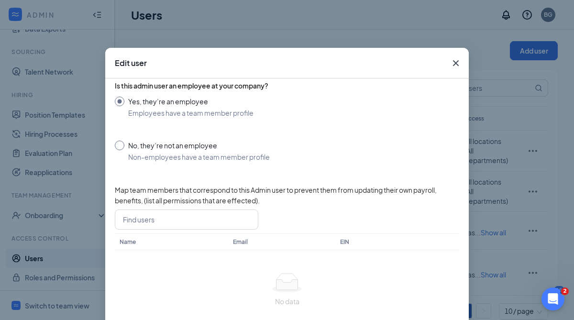
click at [453, 58] on icon "Cross" at bounding box center [455, 62] width 11 height 11
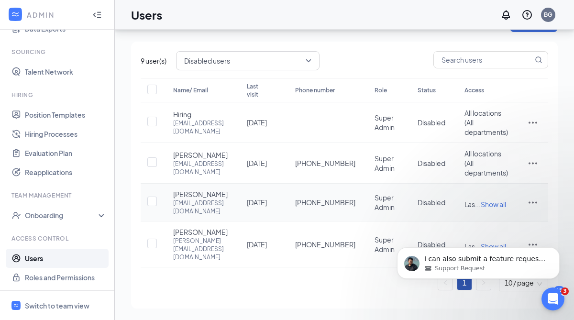
scroll to position [0, 0]
click at [556, 248] on icon "Dismiss notification" at bounding box center [556, 249] width 3 height 3
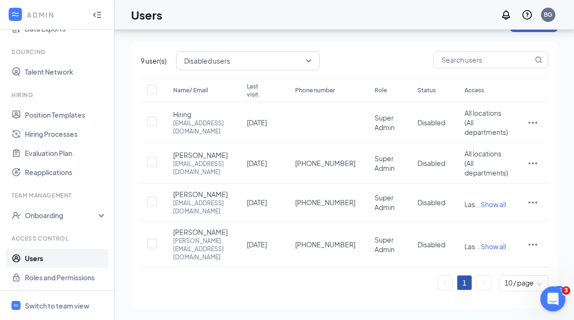
click at [551, 292] on icon "Open Intercom Messenger" at bounding box center [552, 298] width 16 height 16
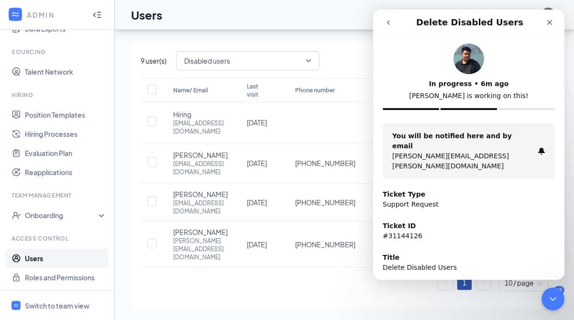
scroll to position [24, 0]
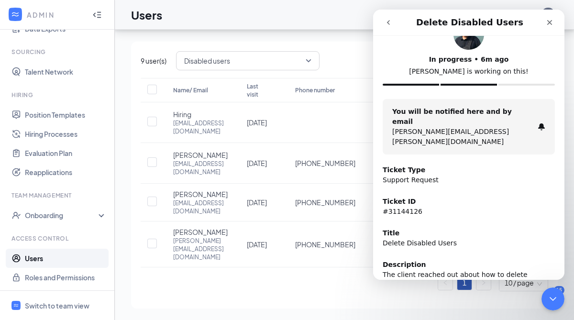
click at [386, 21] on icon "go back" at bounding box center [389, 23] width 8 height 8
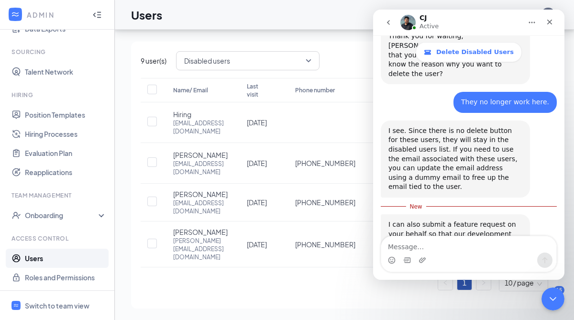
scroll to position [364, 0]
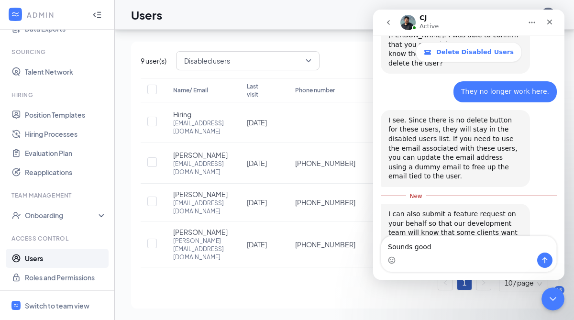
type textarea "Sounds good."
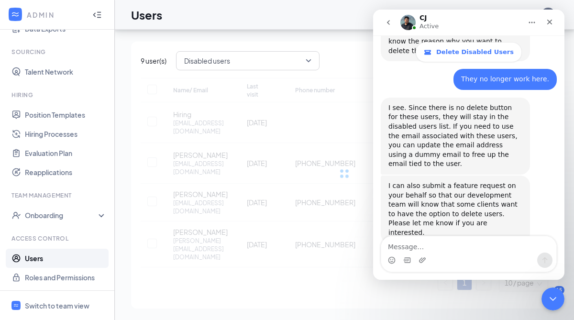
click at [303, 281] on div "Name/ Email Last visit Phone number Role Status Access Hiring hiring@cfaparadis…" at bounding box center [345, 184] width 408 height 213
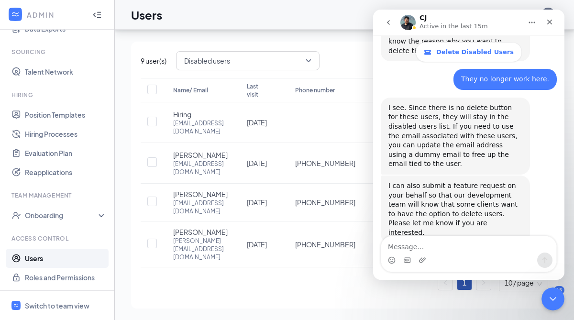
click at [386, 19] on icon "go back" at bounding box center [389, 23] width 8 height 8
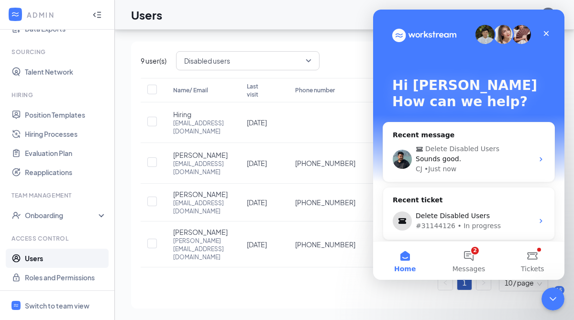
scroll to position [0, 0]
click at [546, 35] on icon "Close" at bounding box center [547, 34] width 8 height 8
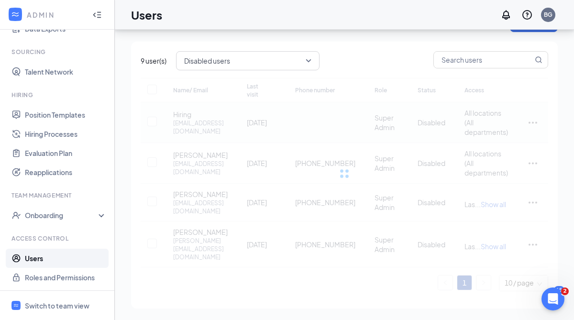
click at [537, 94] on div "Name/ Email Last visit Phone number Role Status Access Hiring hiring@cfaparadis…" at bounding box center [345, 184] width 408 height 213
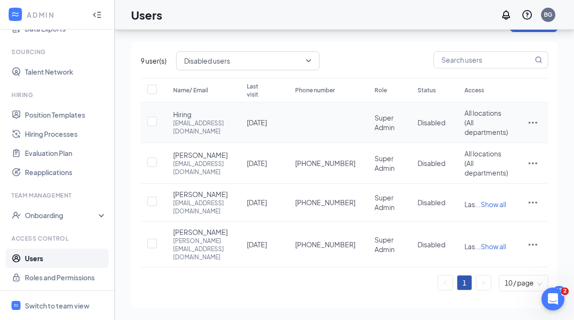
click at [536, 117] on icon "ActionsIcon" at bounding box center [532, 122] width 11 height 11
click at [494, 137] on span "Edit user" at bounding box center [501, 142] width 59 height 11
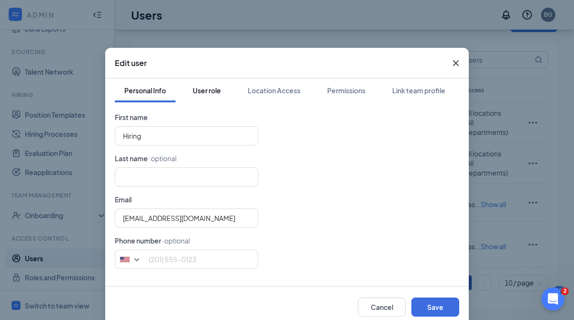
click at [201, 92] on div "User role" at bounding box center [207, 91] width 28 height 10
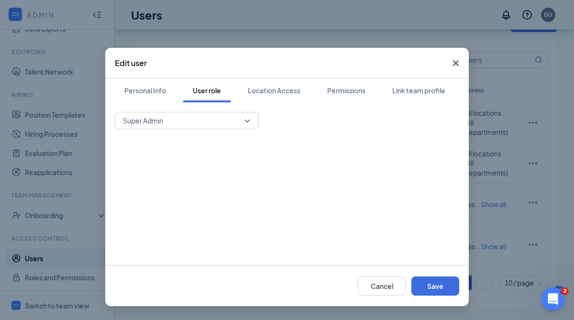
click at [211, 119] on span "Super Admin" at bounding box center [182, 120] width 119 height 14
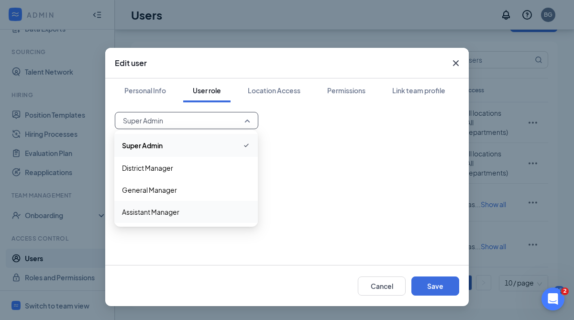
click at [166, 202] on div "Assistant Manager" at bounding box center [186, 212] width 144 height 22
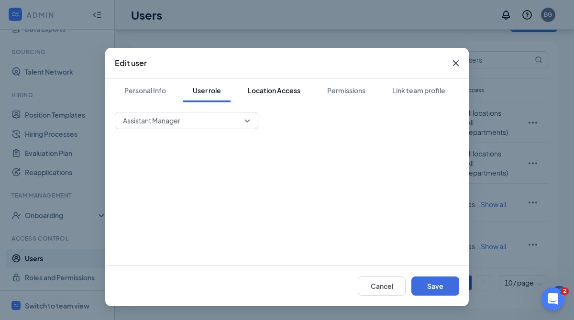
click at [277, 91] on div "Location Access" at bounding box center [274, 91] width 53 height 10
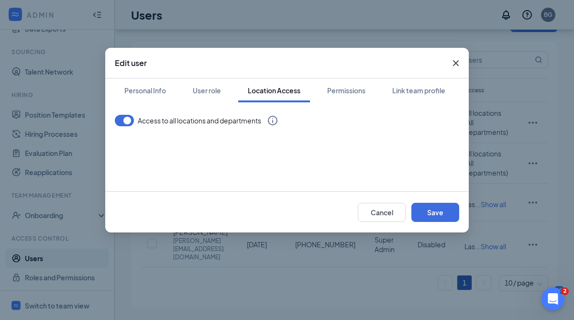
click at [132, 121] on button "button" at bounding box center [124, 120] width 19 height 11
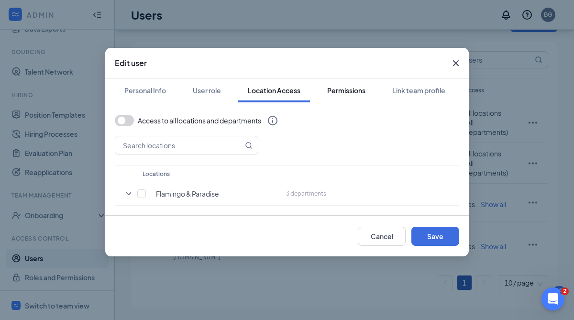
click at [351, 91] on div "Permissions" at bounding box center [346, 91] width 38 height 10
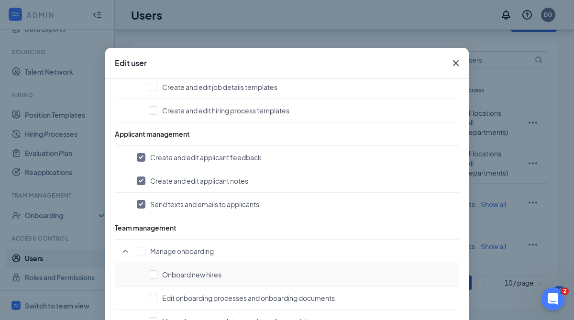
scroll to position [528, 0]
click at [143, 157] on input "checkbox" at bounding box center [141, 158] width 9 height 9
checkbox input "false"
click at [142, 182] on input "checkbox" at bounding box center [141, 182] width 9 height 9
checkbox input "false"
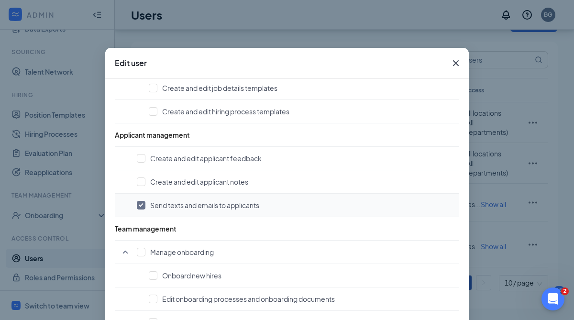
click at [141, 201] on input "checkbox" at bounding box center [141, 205] width 9 height 9
checkbox input "false"
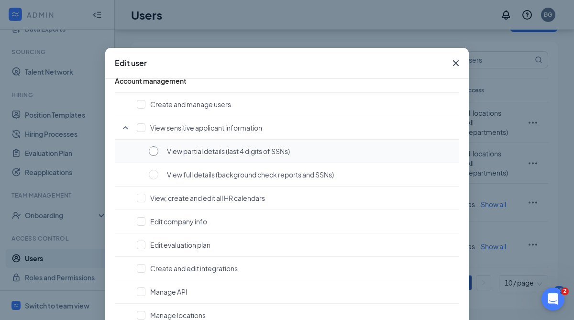
scroll to position [0, 0]
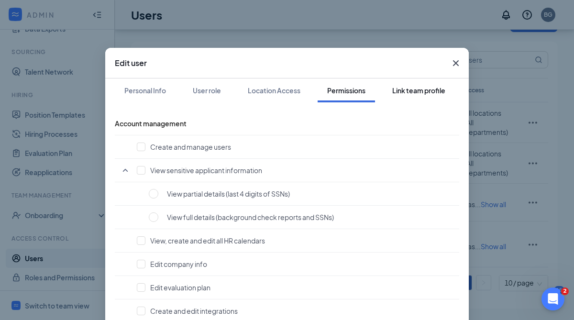
click at [426, 89] on div "Link team profile" at bounding box center [418, 91] width 53 height 10
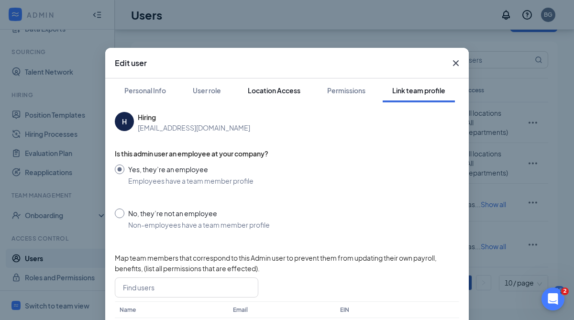
click at [283, 88] on div "Location Access" at bounding box center [274, 91] width 53 height 10
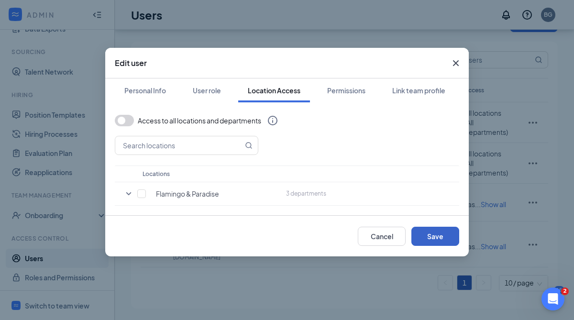
click at [440, 236] on button "Save" at bounding box center [436, 236] width 48 height 19
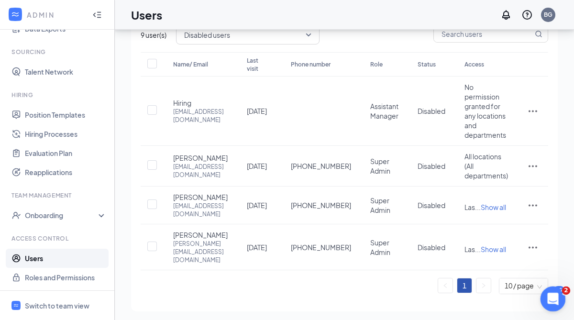
click at [547, 293] on div "Open Intercom Messenger" at bounding box center [552, 298] width 32 height 32
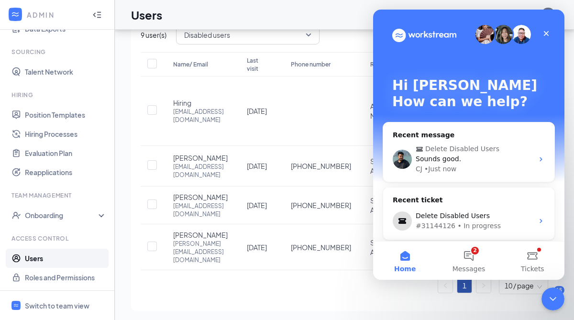
scroll to position [45, 0]
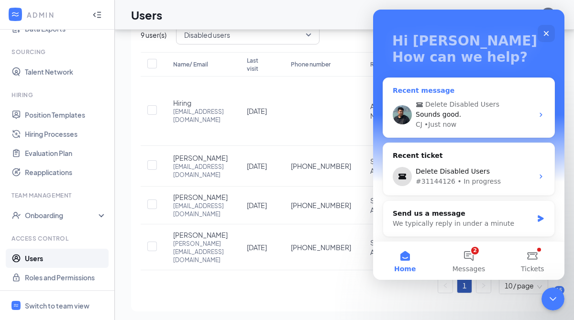
click at [436, 117] on span "Sounds good." at bounding box center [438, 115] width 45 height 8
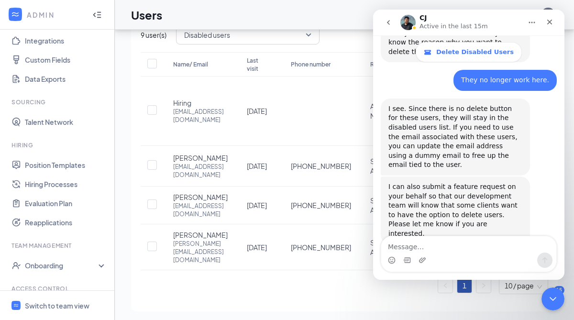
scroll to position [0, 0]
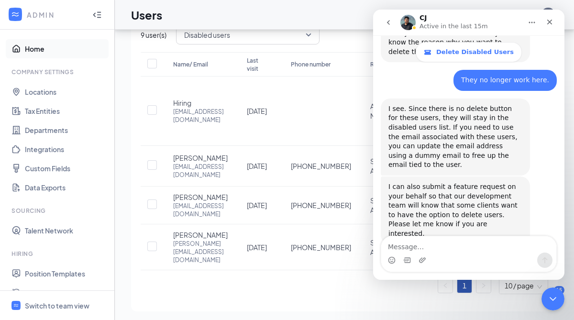
click at [51, 49] on link "Home" at bounding box center [66, 48] width 82 height 19
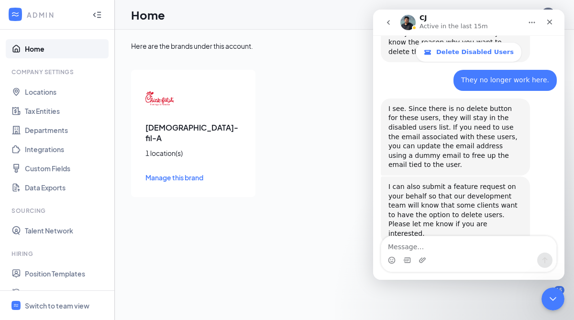
click at [389, 24] on icon "go back" at bounding box center [388, 22] width 3 height 5
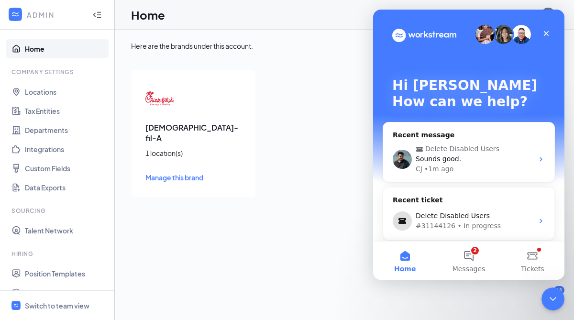
click at [178, 135] on div "Chick-fil-A 1 location(s) Manage this brand" at bounding box center [193, 133] width 124 height 127
click at [172, 153] on div "Chick-fil-A 1 location(s) Manage this brand" at bounding box center [193, 133] width 124 height 127
click at [172, 148] on div "1 location(s)" at bounding box center [194, 153] width 96 height 10
click at [549, 33] on icon "Close" at bounding box center [547, 34] width 8 height 8
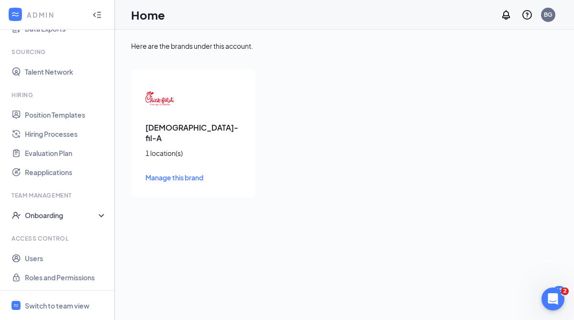
scroll to position [156, 0]
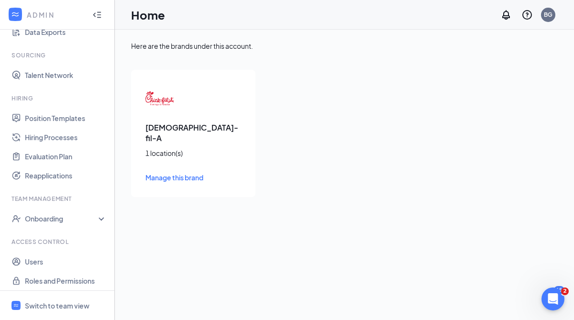
click at [92, 16] on div at bounding box center [97, 14] width 19 height 19
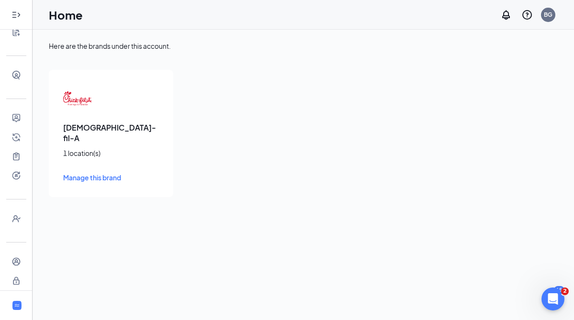
click at [20, 16] on icon "Expand" at bounding box center [16, 15] width 10 height 10
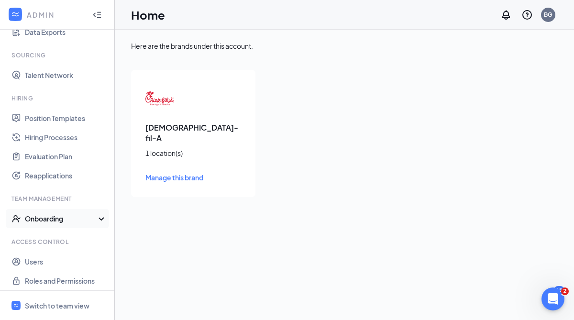
click at [56, 214] on div "Onboarding" at bounding box center [62, 219] width 74 height 10
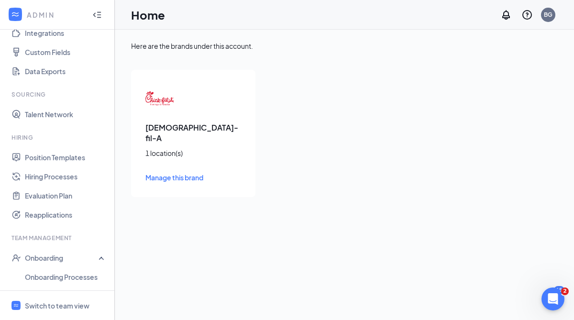
scroll to position [178, 0]
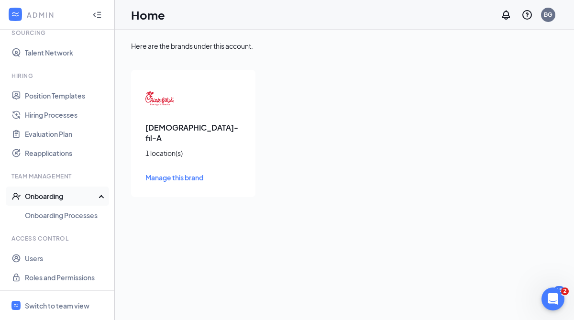
click at [52, 199] on div "Onboarding" at bounding box center [62, 196] width 74 height 10
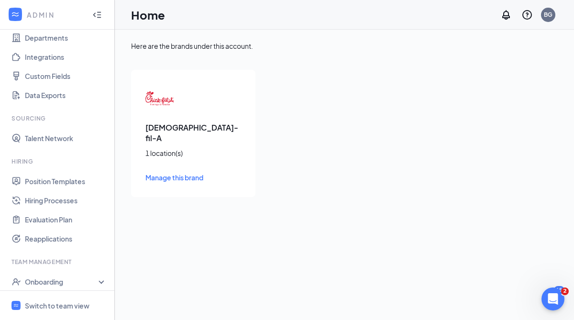
scroll to position [0, 0]
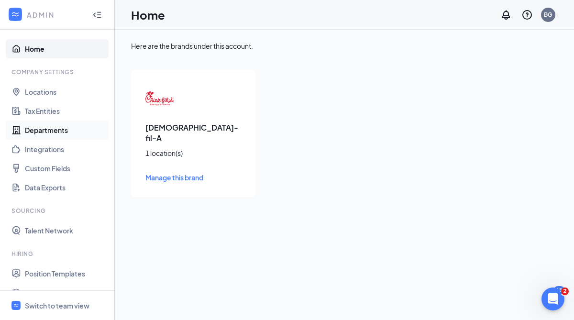
click at [47, 127] on link "Departments" at bounding box center [66, 130] width 82 height 19
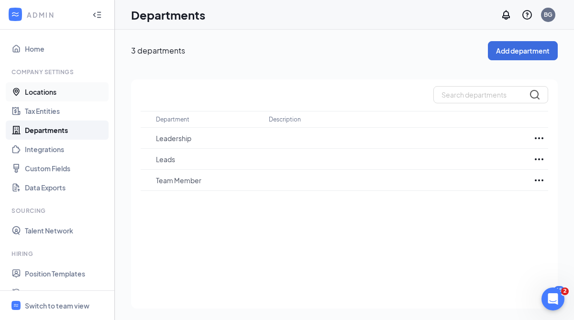
click at [51, 88] on link "Locations" at bounding box center [66, 91] width 82 height 19
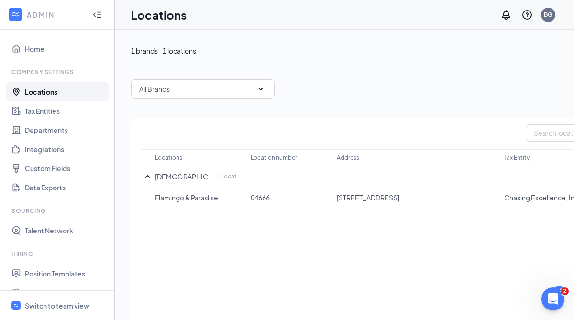
click at [98, 13] on icon "Collapse" at bounding box center [97, 15] width 10 height 10
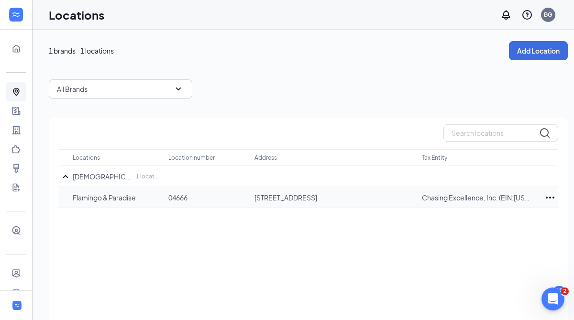
click at [172, 205] on td "04666" at bounding box center [211, 197] width 86 height 21
click at [173, 198] on p "04666" at bounding box center [206, 198] width 77 height 10
click at [25, 49] on link "Home" at bounding box center [30, 48] width 10 height 19
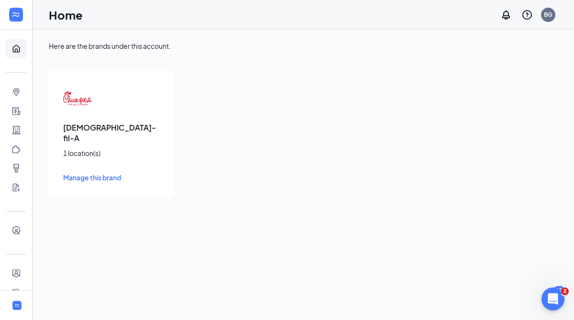
click at [93, 172] on link "Manage this brand" at bounding box center [111, 177] width 96 height 11
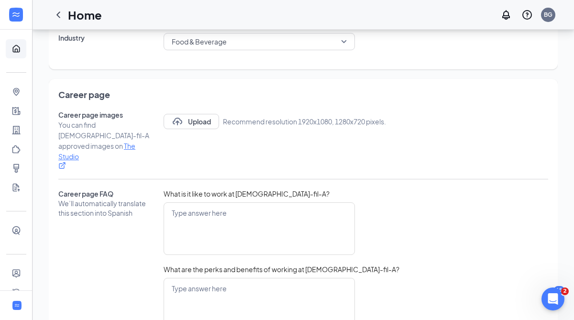
scroll to position [159, 0]
click at [25, 260] on link "Users" at bounding box center [30, 258] width 10 height 19
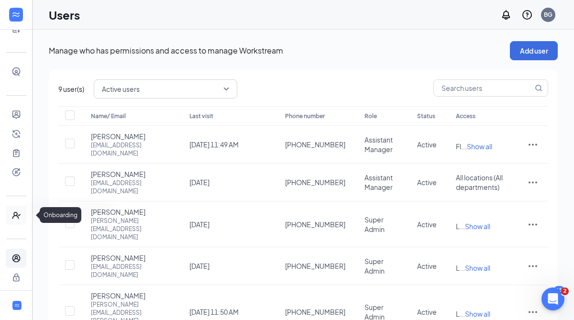
click at [17, 214] on icon "UserCheck" at bounding box center [16, 215] width 8 height 7
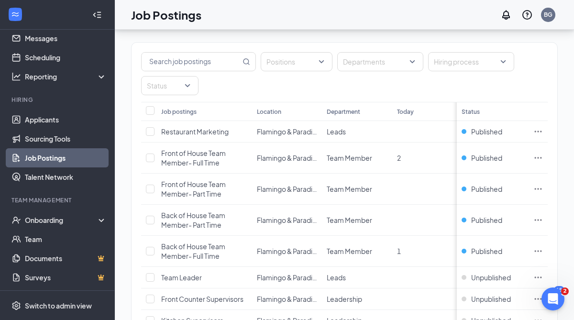
scroll to position [36, 0]
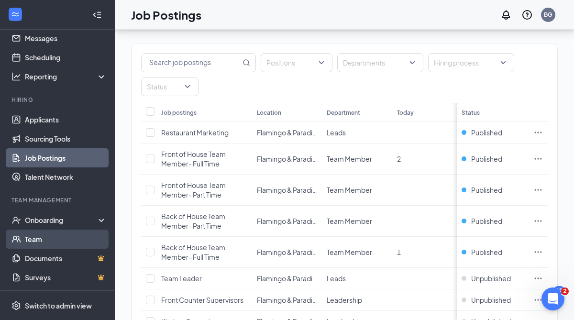
click at [48, 238] on link "Team" at bounding box center [66, 239] width 82 height 19
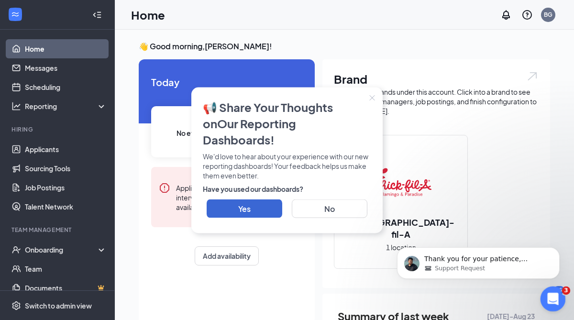
click at [558, 294] on div "Open Intercom Messenger" at bounding box center [552, 298] width 32 height 32
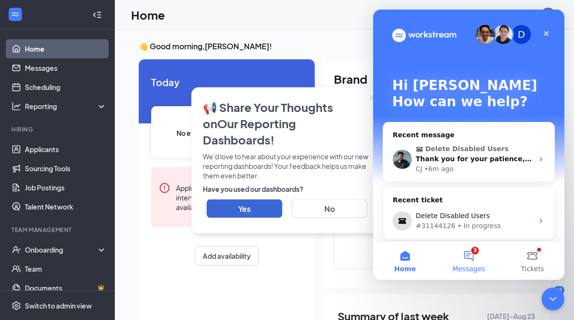
click at [464, 254] on button "3 Messages" at bounding box center [469, 261] width 64 height 38
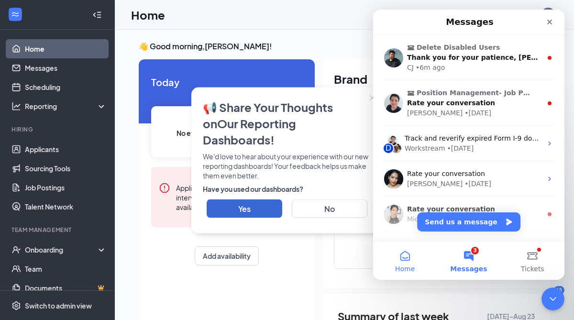
click at [402, 250] on button "Home" at bounding box center [405, 261] width 64 height 38
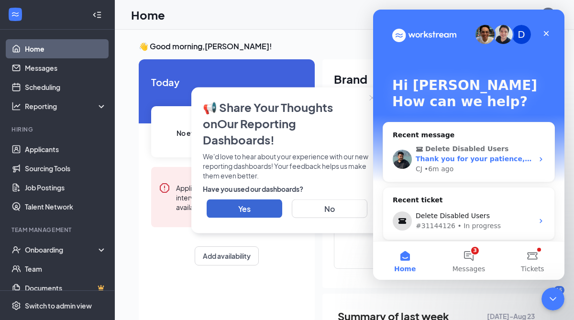
click at [455, 153] on span "Delete Disabled Users" at bounding box center [467, 149] width 83 height 10
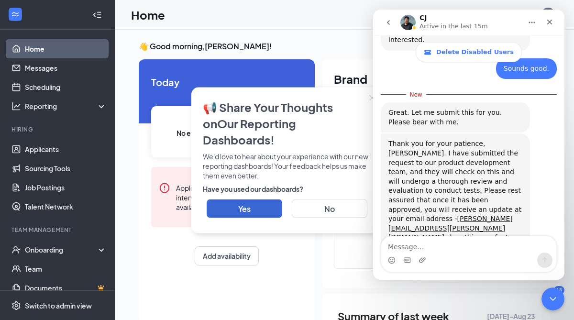
scroll to position [574, 0]
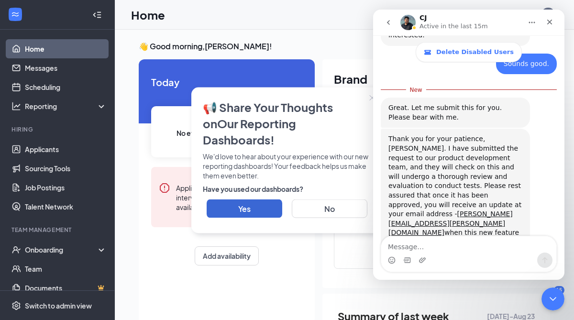
click at [426, 244] on textarea "Message…" at bounding box center [468, 244] width 175 height 16
type textarea "T"
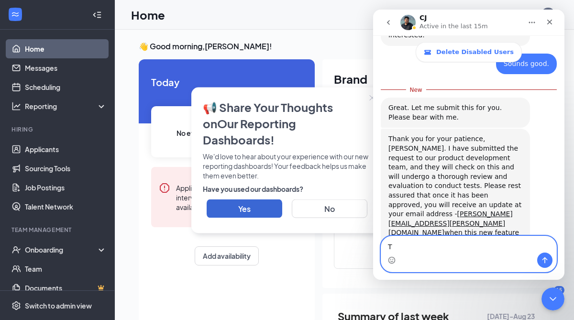
click at [419, 245] on textarea "T" at bounding box center [468, 244] width 175 height 16
type textarea "Thank you!"
click at [547, 257] on icon "Send a message…" at bounding box center [545, 261] width 8 height 8
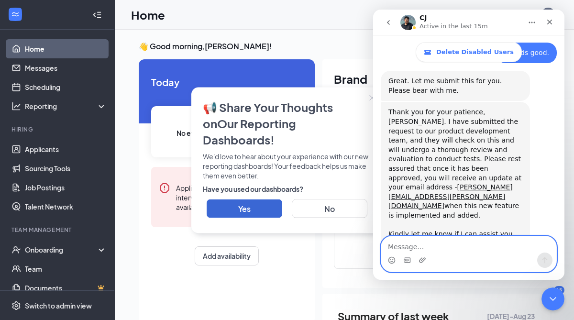
scroll to position [587, 0]
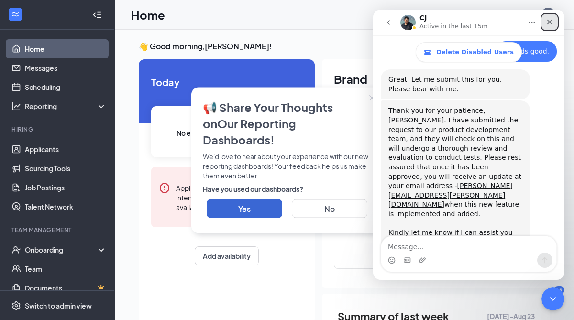
click at [546, 24] on div "Close" at bounding box center [549, 21] width 17 height 17
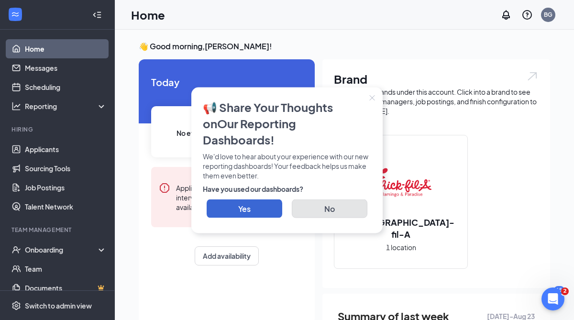
click at [316, 204] on button "No" at bounding box center [330, 208] width 76 height 19
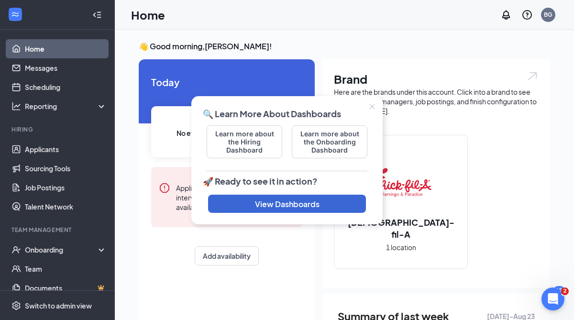
click at [373, 101] on button "Close" at bounding box center [372, 106] width 21 height 21
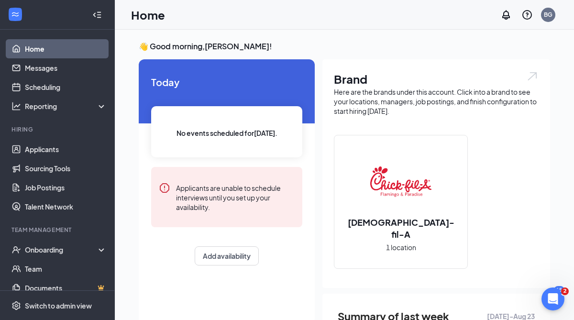
scroll to position [624, 0]
click at [101, 18] on div at bounding box center [97, 14] width 19 height 19
